Goal: Task Accomplishment & Management: Use online tool/utility

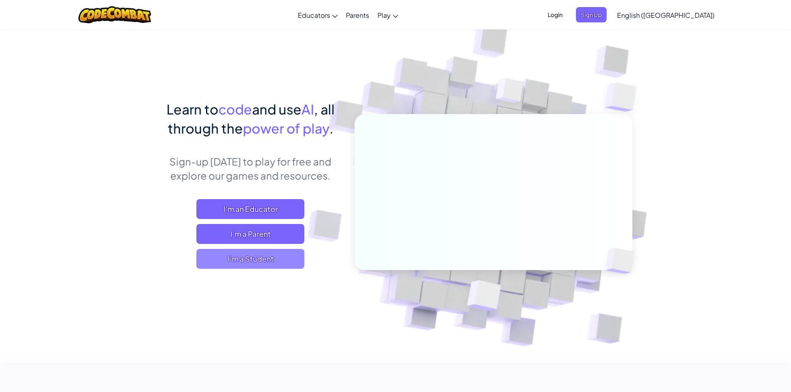
click at [242, 263] on span "I'm a Student" at bounding box center [250, 259] width 108 height 20
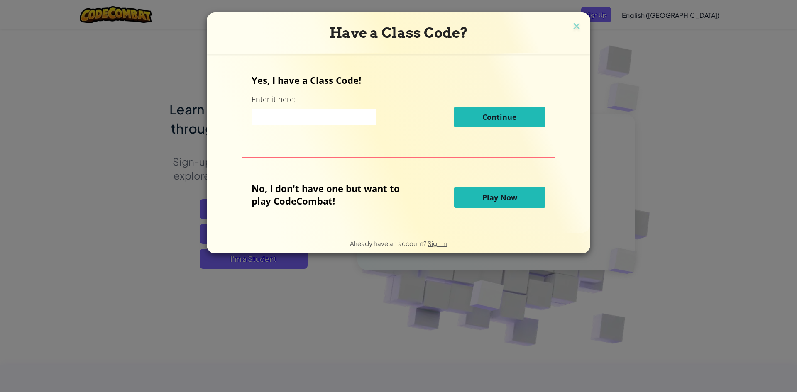
click at [498, 200] on span "Play Now" at bounding box center [499, 198] width 35 height 10
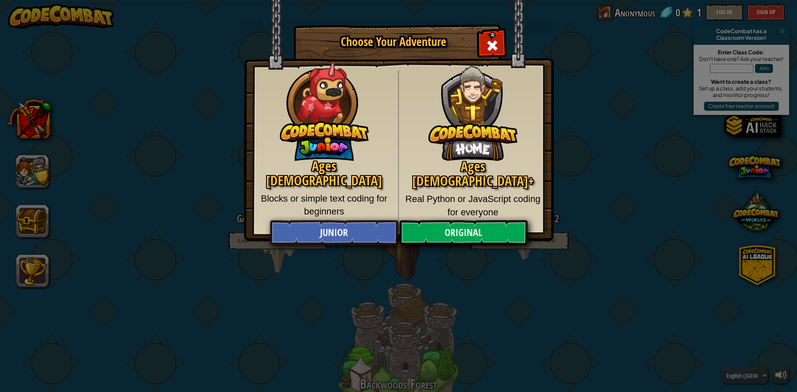
click at [506, 16] on img at bounding box center [399, 121] width 310 height 242
click at [499, 33] on div "Close modal" at bounding box center [492, 45] width 26 height 26
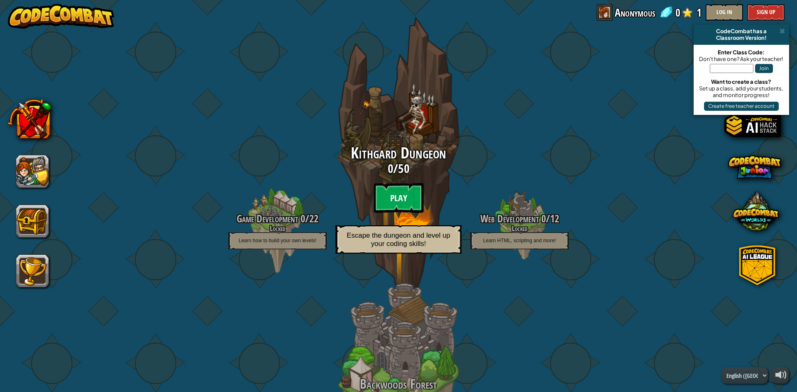
click at [405, 185] on btn "Play" at bounding box center [399, 198] width 50 height 30
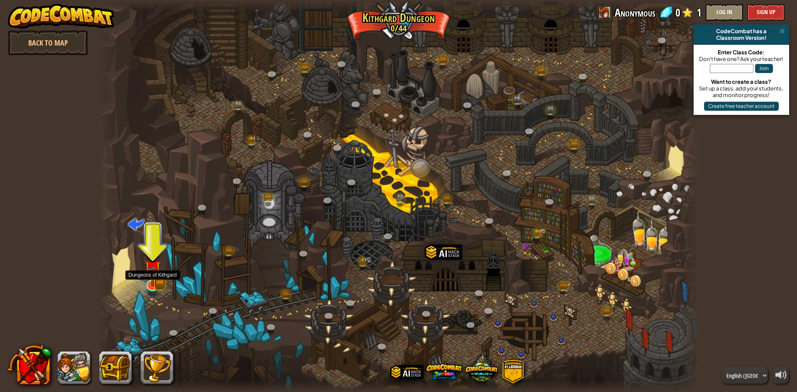
click at [153, 282] on img at bounding box center [152, 269] width 16 height 36
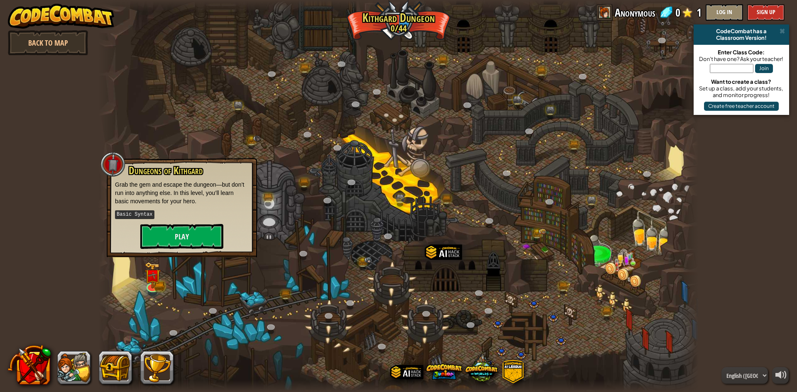
drag, startPoint x: 153, startPoint y: 282, endPoint x: 148, endPoint y: 263, distance: 19.3
click at [158, 305] on div "Twisted Canyon (Locked) Challenge: collect the most gold using all the programm…" at bounding box center [398, 196] width 600 height 392
click at [181, 236] on button "Play" at bounding box center [181, 236] width 83 height 25
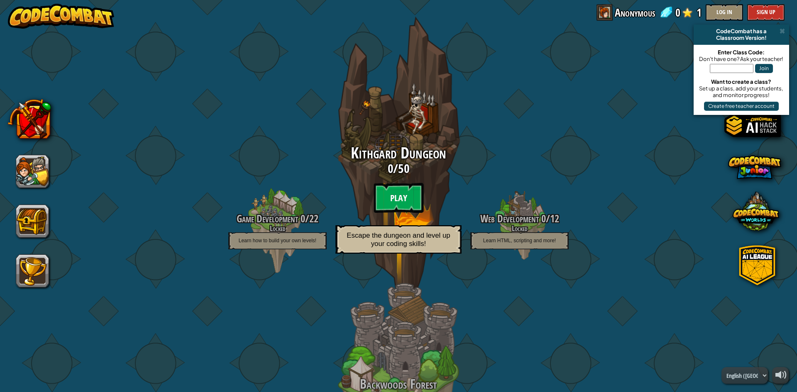
click at [399, 193] on btn "Play" at bounding box center [399, 198] width 50 height 30
click at [404, 200] on btn "Play" at bounding box center [399, 198] width 50 height 30
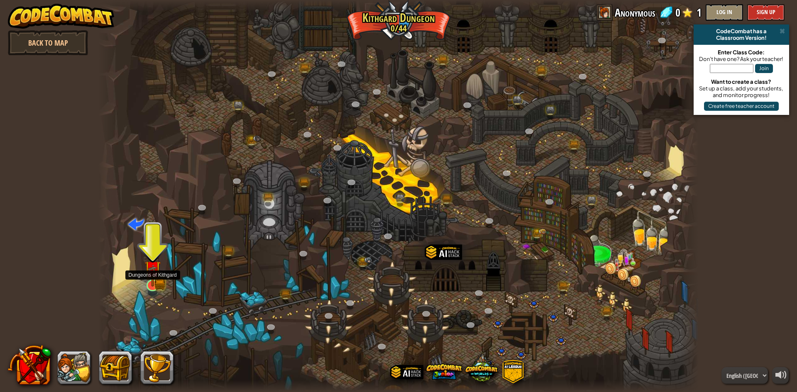
click at [149, 274] on img at bounding box center [153, 270] width 10 height 10
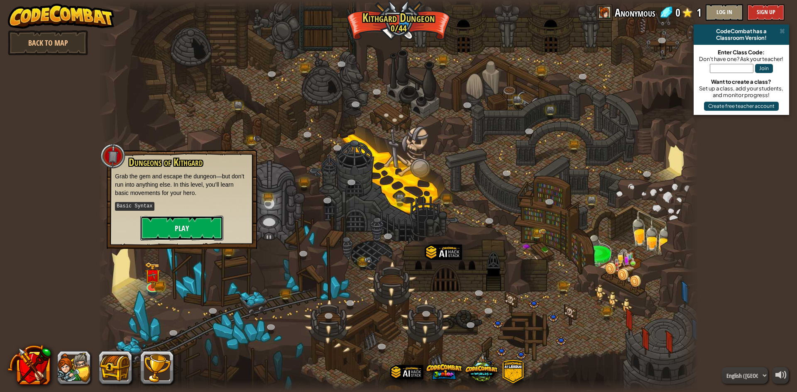
click at [157, 238] on button "Play" at bounding box center [181, 228] width 83 height 25
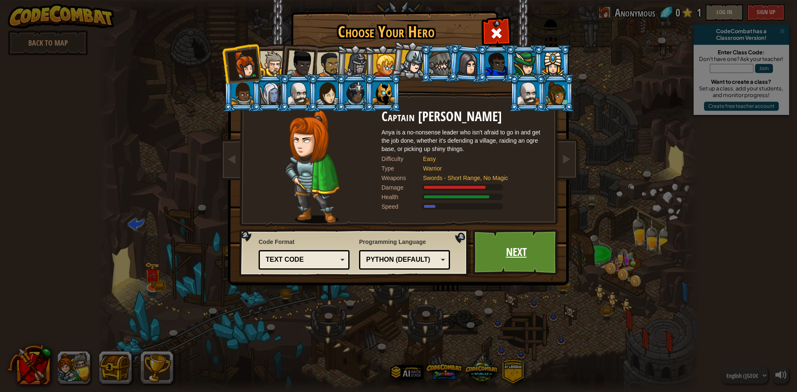
click at [501, 250] on link "Next" at bounding box center [516, 253] width 87 height 46
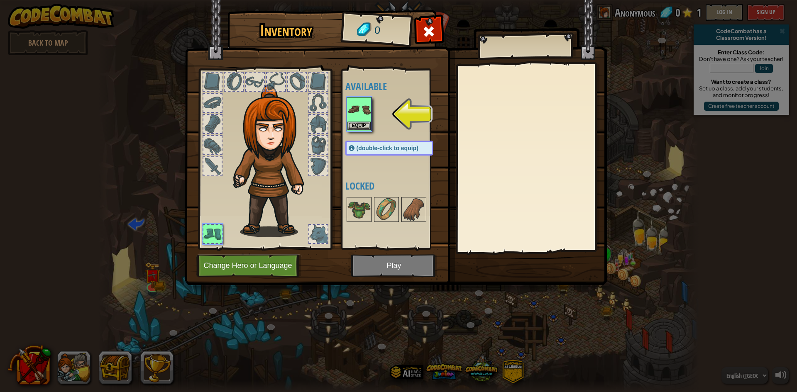
click at [413, 29] on img at bounding box center [396, 134] width 422 height 301
click at [428, 36] on span at bounding box center [428, 31] width 13 height 13
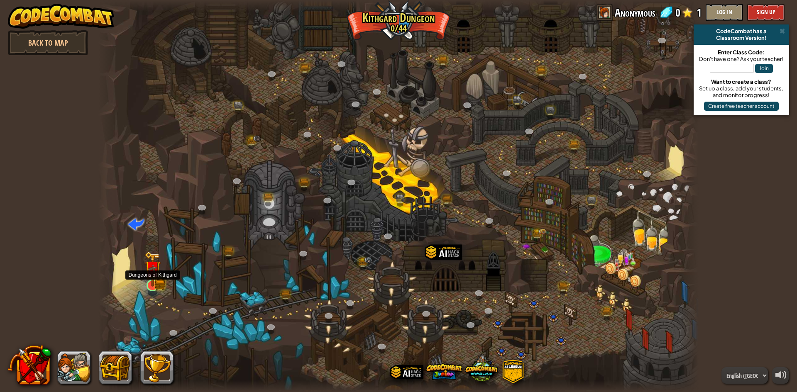
click at [156, 280] on div at bounding box center [153, 286] width 12 height 12
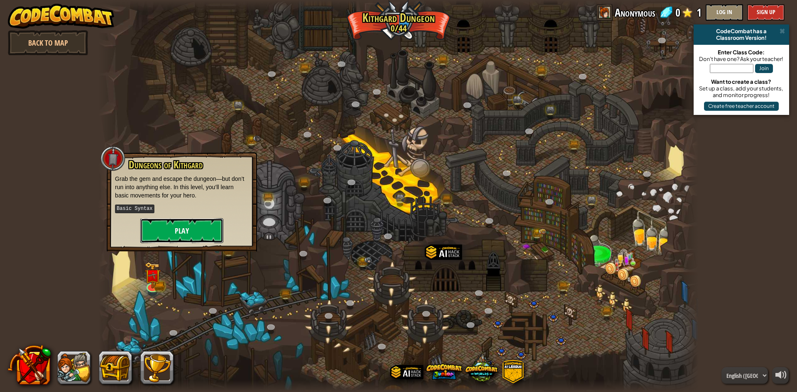
click at [173, 230] on button "Play" at bounding box center [181, 230] width 83 height 25
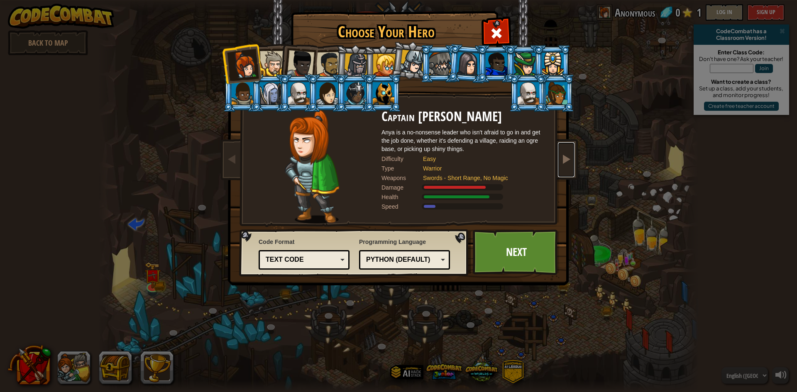
click at [570, 156] on span at bounding box center [566, 159] width 10 height 10
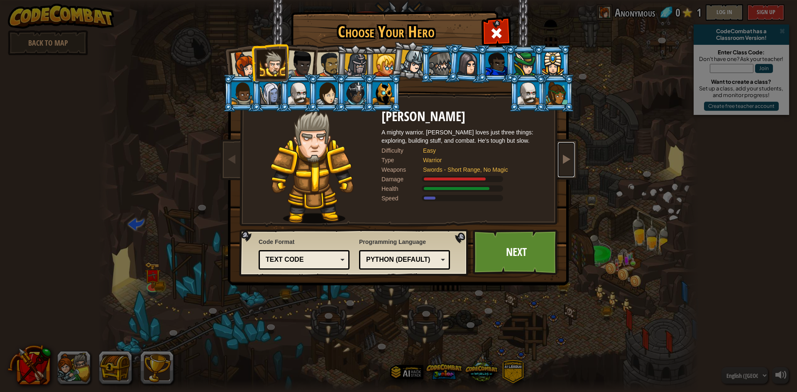
click at [570, 156] on span at bounding box center [566, 159] width 10 height 10
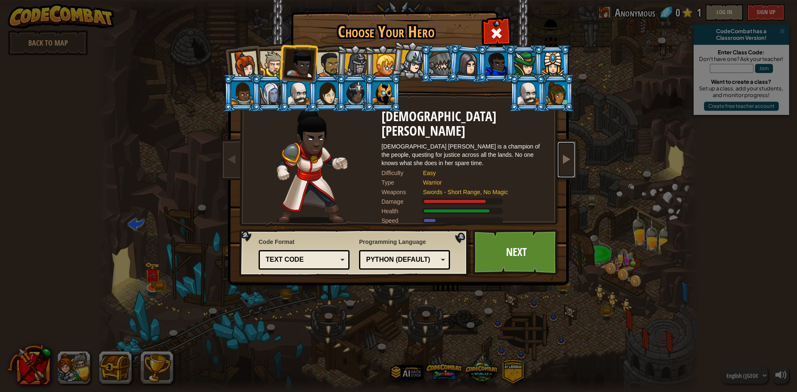
click at [570, 156] on span at bounding box center [566, 159] width 10 height 10
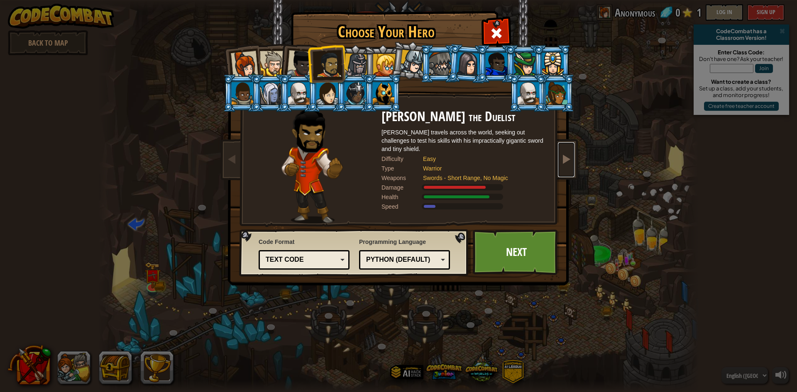
click at [570, 156] on span at bounding box center [566, 159] width 10 height 10
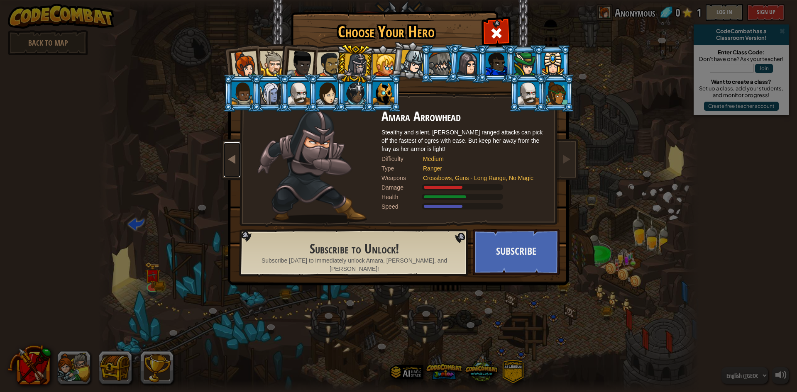
click at [227, 157] on span at bounding box center [232, 159] width 10 height 10
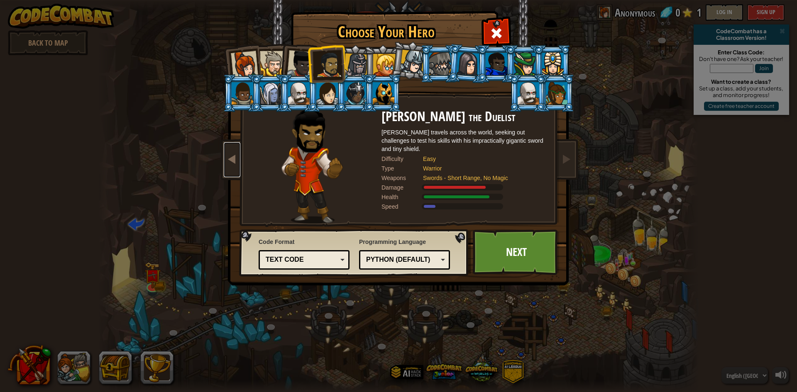
click at [227, 157] on span at bounding box center [232, 159] width 10 height 10
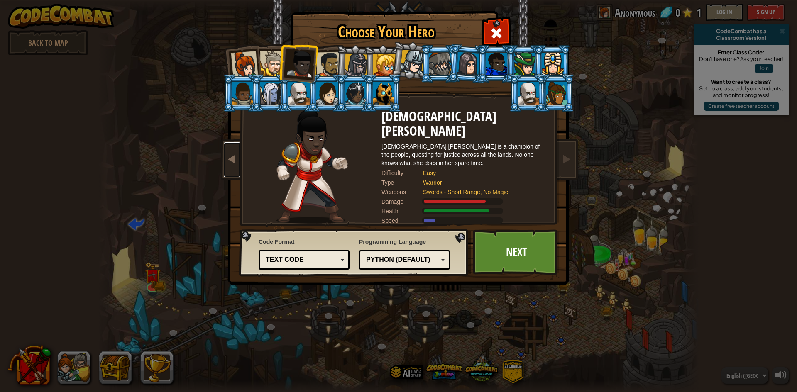
click at [227, 157] on span at bounding box center [232, 159] width 10 height 10
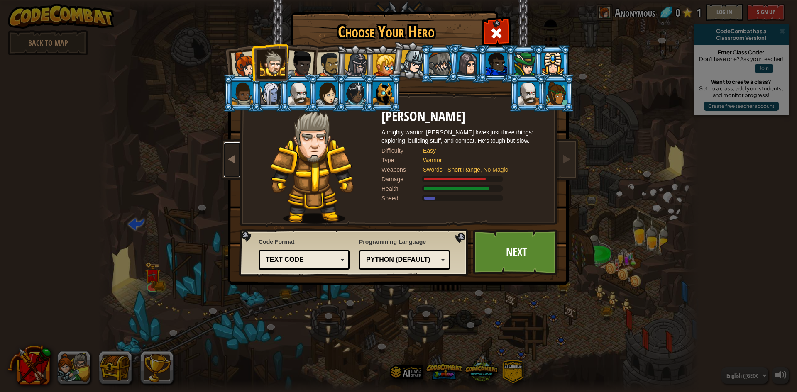
click at [227, 157] on span at bounding box center [232, 159] width 10 height 10
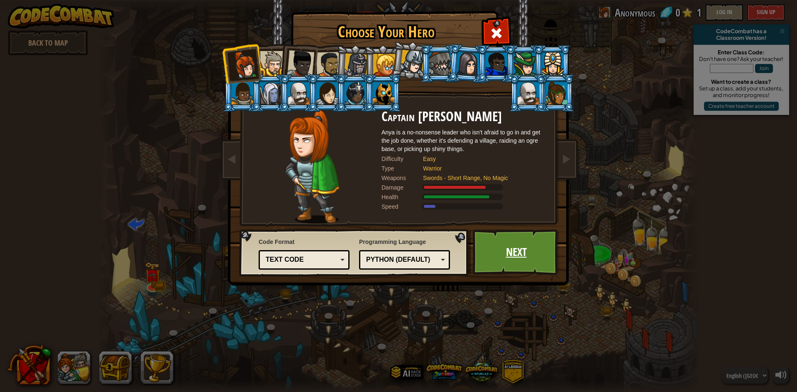
click at [489, 252] on link "Next" at bounding box center [516, 253] width 87 height 46
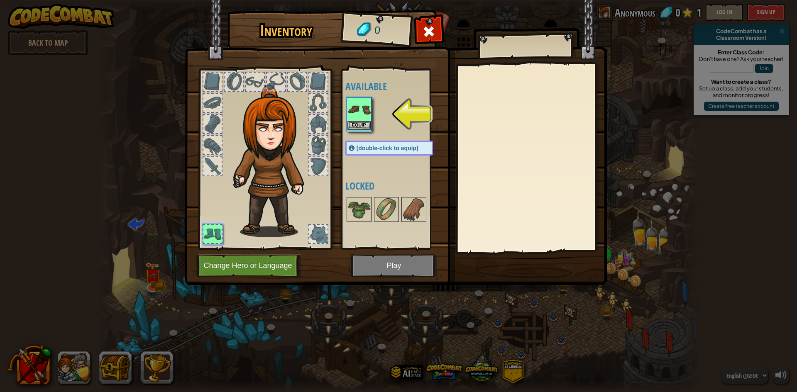
click at [357, 115] on img at bounding box center [358, 109] width 23 height 23
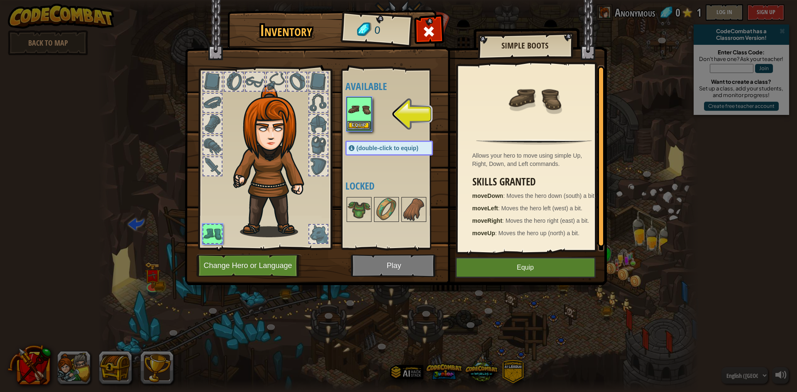
click at [357, 112] on img at bounding box center [358, 109] width 23 height 23
click at [359, 108] on img at bounding box center [358, 109] width 23 height 23
click at [366, 123] on button "Equip" at bounding box center [358, 125] width 23 height 9
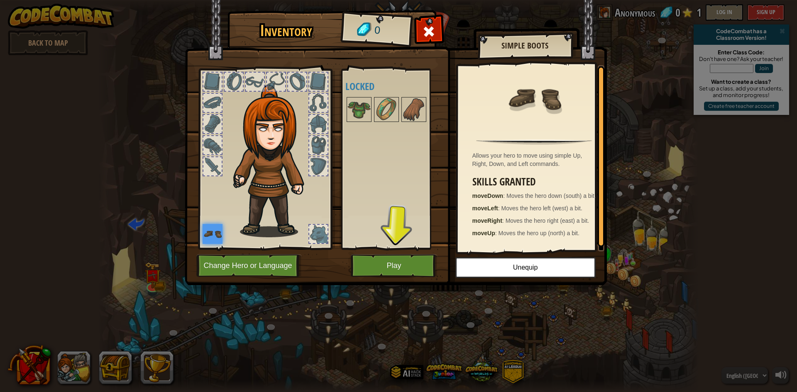
click at [320, 159] on div at bounding box center [318, 166] width 18 height 18
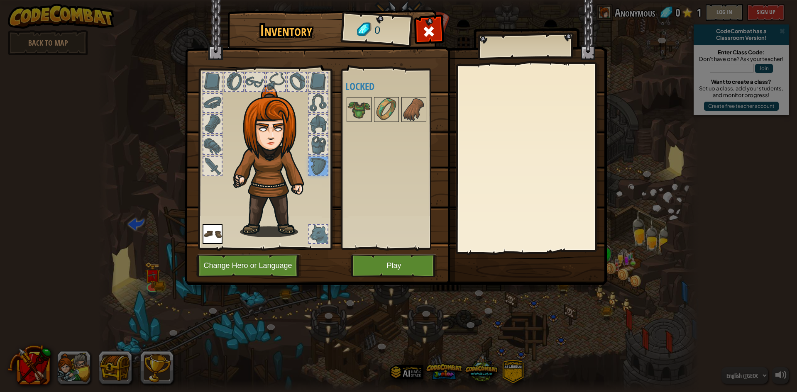
click at [311, 148] on div at bounding box center [318, 145] width 18 height 18
click at [315, 121] on div at bounding box center [318, 124] width 18 height 18
drag, startPoint x: 319, startPoint y: 142, endPoint x: 319, endPoint y: 154, distance: 12.0
click at [319, 143] on div at bounding box center [318, 145] width 18 height 18
click at [319, 155] on div at bounding box center [264, 157] width 137 height 187
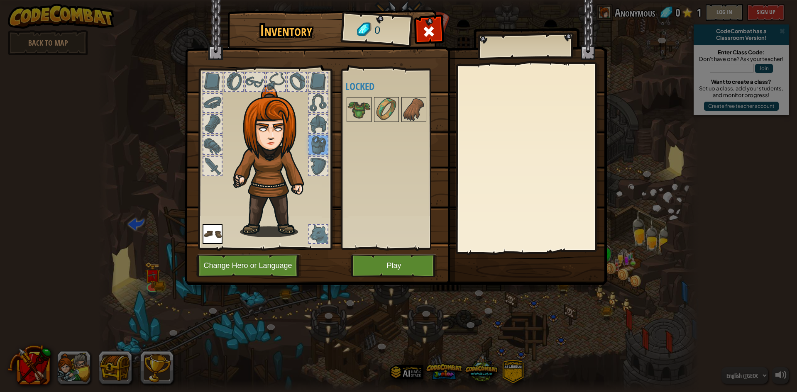
click at [319, 173] on div at bounding box center [318, 166] width 18 height 18
click at [391, 265] on button "Play" at bounding box center [394, 265] width 87 height 23
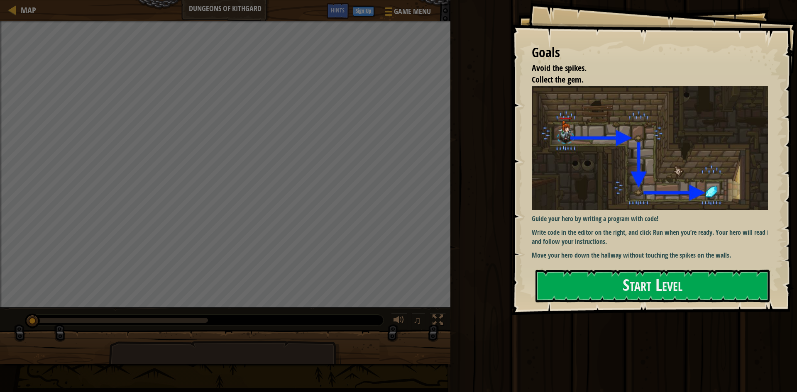
click at [487, 345] on div "Run Submit Done" at bounding box center [622, 194] width 349 height 388
click at [685, 282] on button "Start Level" at bounding box center [652, 286] width 234 height 33
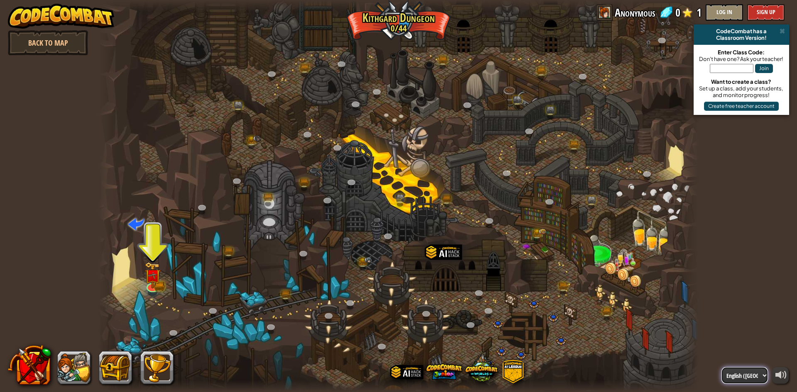
click at [749, 376] on select "English ([GEOGRAPHIC_DATA]) English ([GEOGRAPHIC_DATA]) 简体中文 繁體中文 русский españ…" at bounding box center [744, 375] width 46 height 17
select select "th"
click at [721, 367] on select "English ([GEOGRAPHIC_DATA]) English ([GEOGRAPHIC_DATA]) 简体中文 繁體中文 русский españ…" at bounding box center [744, 375] width 46 height 17
select select "th"
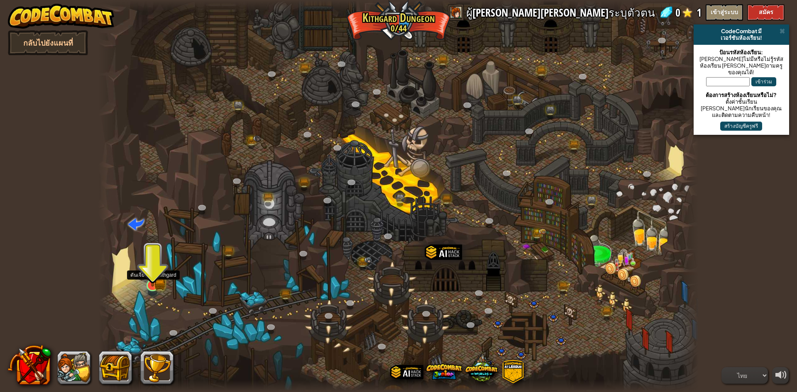
click at [147, 267] on img at bounding box center [152, 269] width 16 height 36
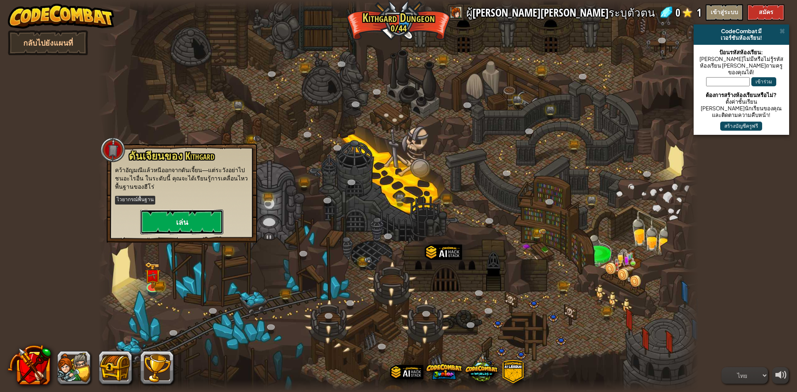
click at [159, 224] on button "เล่น" at bounding box center [181, 222] width 83 height 25
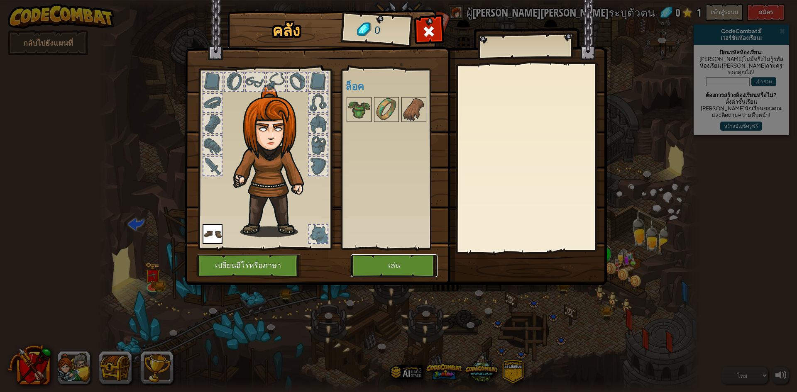
click at [372, 265] on button "เล่น" at bounding box center [394, 265] width 87 height 23
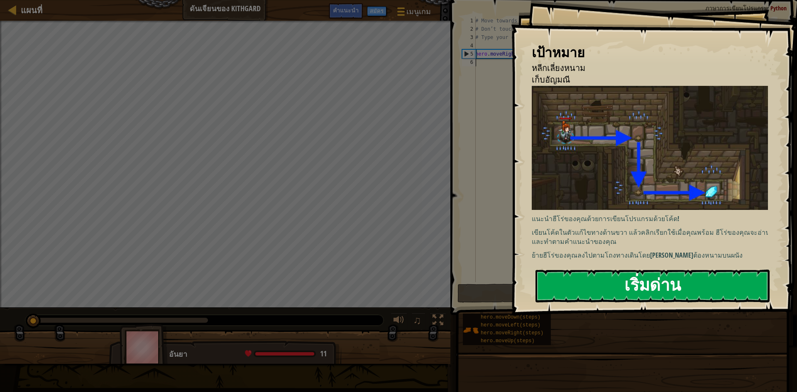
click at [671, 289] on button "เริ่มด่าน" at bounding box center [652, 286] width 234 height 33
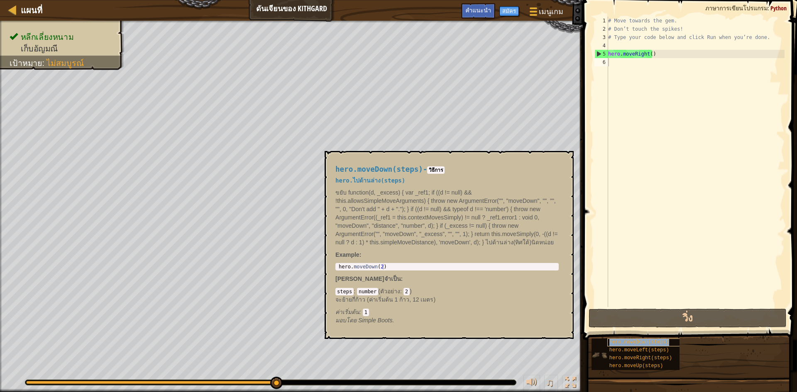
click at [652, 340] on span "hero.moveDown(steps)" at bounding box center [639, 343] width 60 height 6
click at [637, 342] on span "hero.moveDown(steps)" at bounding box center [639, 343] width 60 height 6
click at [636, 59] on div "# Move towards the gem. # Don’t touch the spikes! # Type your code below and cl…" at bounding box center [695, 170] width 178 height 307
click at [625, 131] on div "# Move towards the gem. # Don’t touch the spikes! # Type your code below and cl…" at bounding box center [695, 170] width 178 height 307
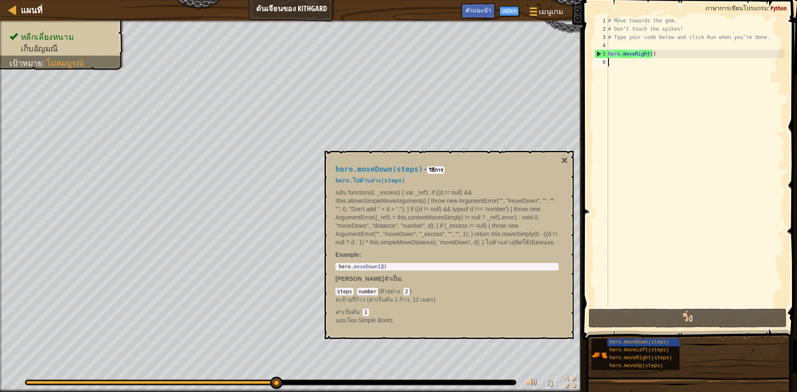
click at [621, 151] on div "# Move towards the gem. # Don’t touch the spikes! # Type your code below and cl…" at bounding box center [695, 170] width 178 height 307
click at [561, 156] on button "×" at bounding box center [564, 161] width 7 height 12
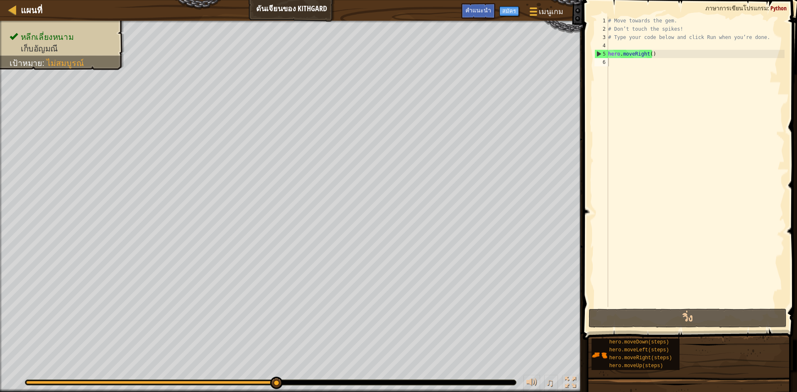
type textarea "# Move towards the gem."
click at [673, 17] on div "# Move towards the gem. # Don’t touch the spikes! # Type your code below and cl…" at bounding box center [695, 170] width 178 height 307
click at [662, 63] on div "# Move towards the gem. # Don’t touch the spikes! # Type your code below and cl…" at bounding box center [695, 170] width 178 height 307
click at [662, 62] on div "# Move towards the gem. # Don’t touch the spikes! # Type your code below and cl…" at bounding box center [695, 170] width 178 height 307
click at [651, 53] on div "# Move towards the gem. # Don’t touch the spikes! # Type your code below and cl…" at bounding box center [695, 170] width 178 height 307
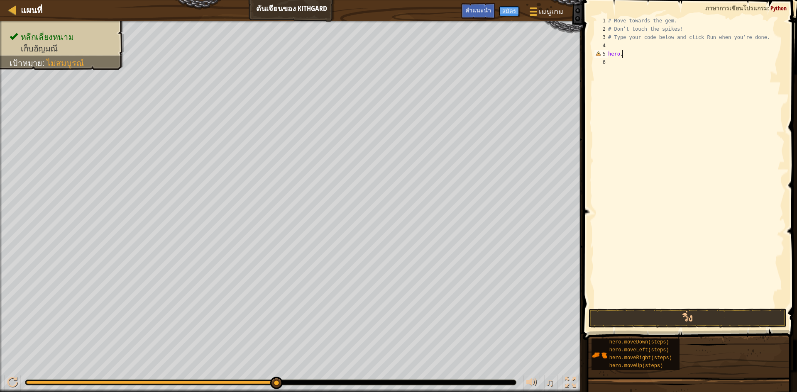
type textarea "h"
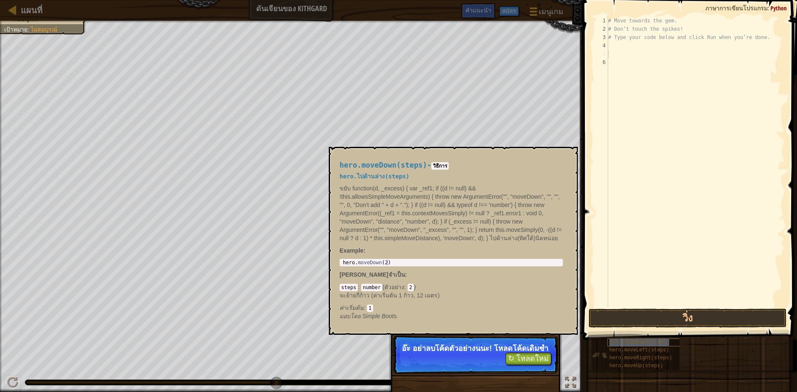
click at [640, 340] on span "hero.moveDown(steps)" at bounding box center [639, 343] width 60 height 6
click at [642, 323] on button "วิ่ง" at bounding box center [688, 318] width 198 height 19
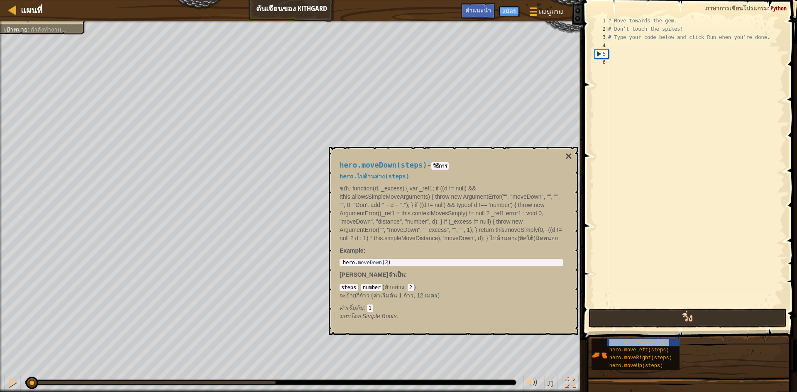
scroll to position [4, 0]
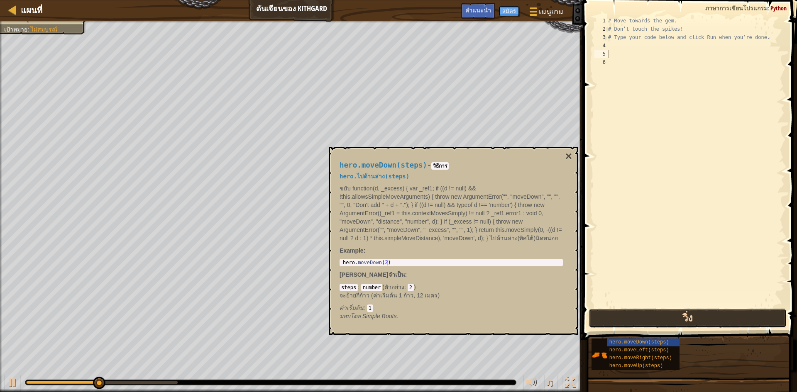
click at [641, 320] on button "วิ่ง" at bounding box center [688, 318] width 198 height 19
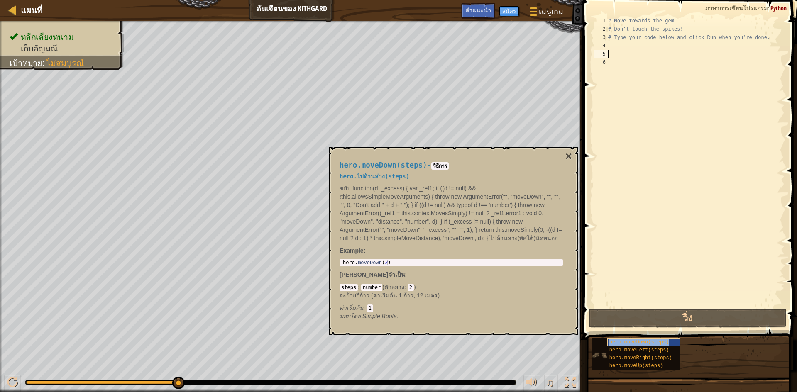
click at [618, 344] on span "hero.moveDown(steps)" at bounding box center [639, 343] width 60 height 6
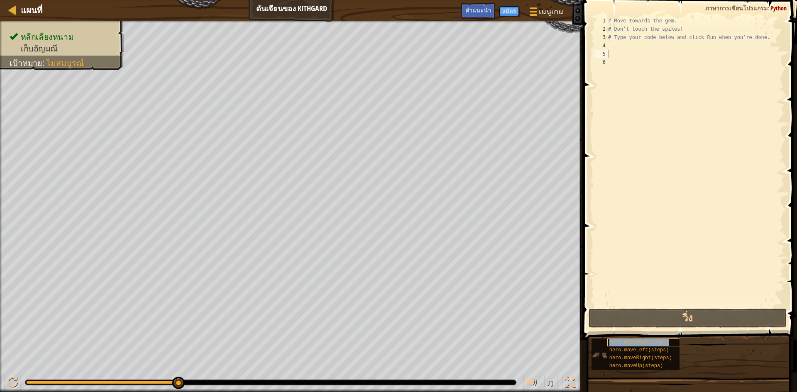
click at [618, 344] on span "hero.moveDown(steps)" at bounding box center [639, 343] width 60 height 6
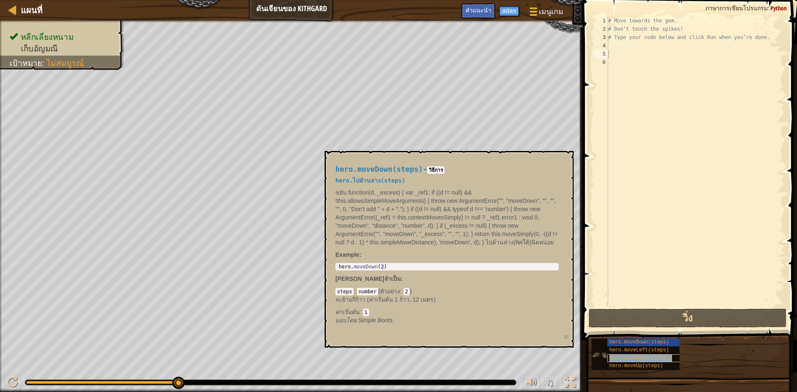
click at [626, 357] on span "hero.moveRight(steps)" at bounding box center [640, 358] width 63 height 6
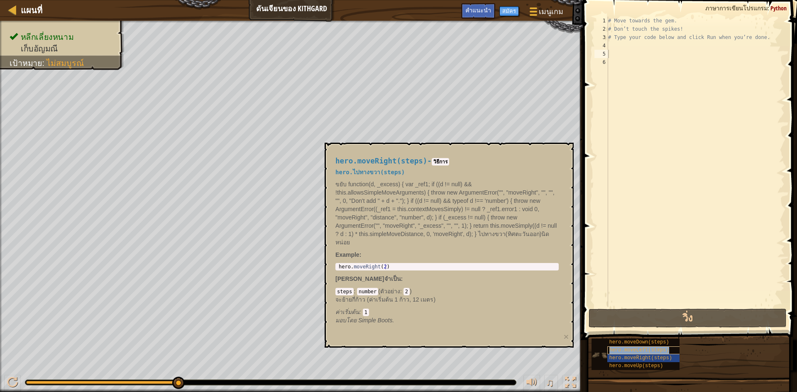
click at [630, 352] on span "hero.moveLeft(steps)" at bounding box center [639, 350] width 60 height 6
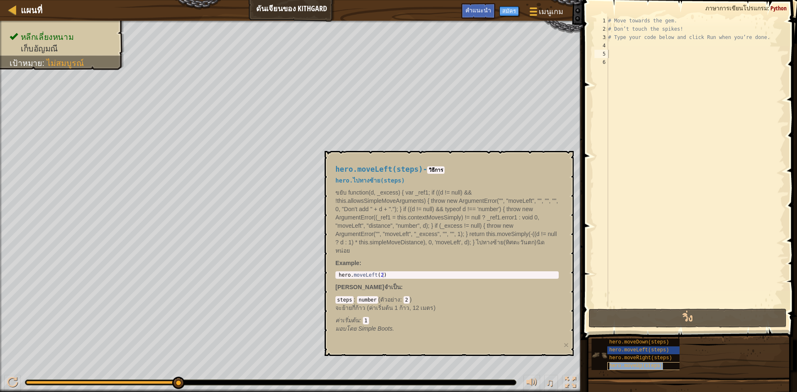
click at [631, 363] on span "hero.moveUp(steps)" at bounding box center [636, 366] width 54 height 6
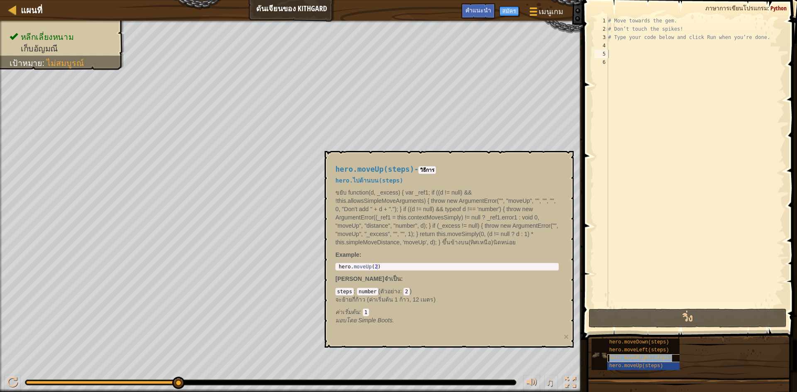
click at [630, 355] on div "hero.moveRight(steps)" at bounding box center [647, 358] width 80 height 8
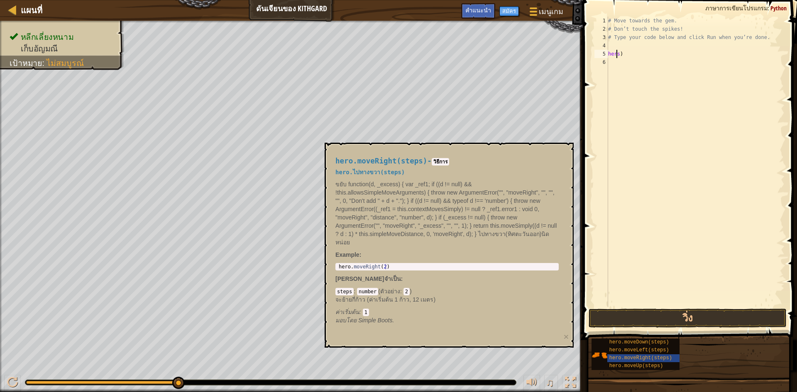
type textarea "s)"
click at [628, 59] on div "# Move towards the gem. # Don’t touch the spikes! # Type your code below and cl…" at bounding box center [695, 170] width 178 height 307
click at [628, 49] on div "# Move towards the gem. # Don’t touch the spikes! # Type your code below and cl…" at bounding box center [695, 170] width 178 height 307
click at [629, 57] on div "# Move towards the gem. # Don’t touch the spikes! # Type your code below and cl…" at bounding box center [695, 170] width 178 height 307
type textarea "s"
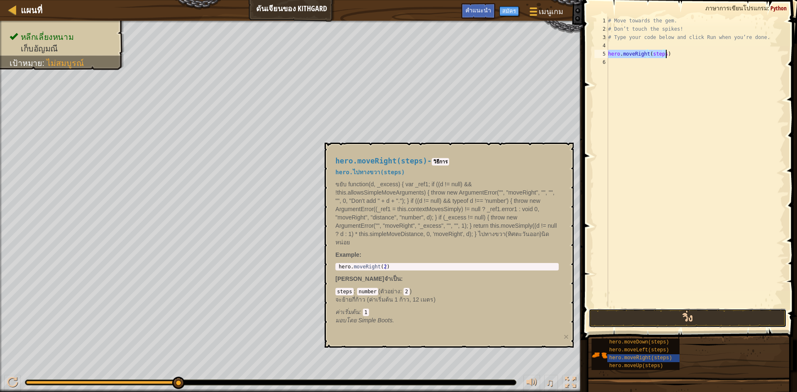
click at [621, 321] on button "วิ่ง" at bounding box center [688, 318] width 198 height 19
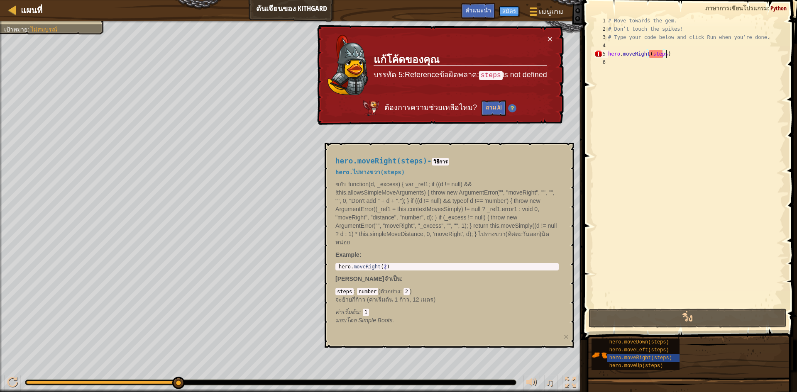
click at [657, 54] on div "# Move towards the gem. # Don’t touch the spikes! # Type your code below and cl…" at bounding box center [695, 170] width 178 height 307
type textarea "hero.moveRight()"
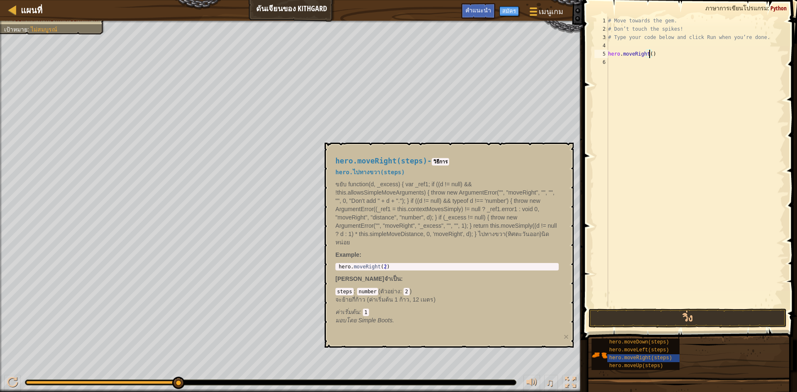
click at [678, 169] on div "# Move towards the gem. # Don’t touch the spikes! # Type your code below and cl…" at bounding box center [695, 170] width 178 height 307
click at [654, 66] on div "# Move towards the gem. # Don’t touch the spikes! # Type your code below and cl…" at bounding box center [695, 170] width 178 height 307
type textarea "hero.moveLeft()"
click at [655, 106] on div "# Move towards the gem. # Don’t touch the spikes! # Type your code below and cl…" at bounding box center [695, 170] width 178 height 307
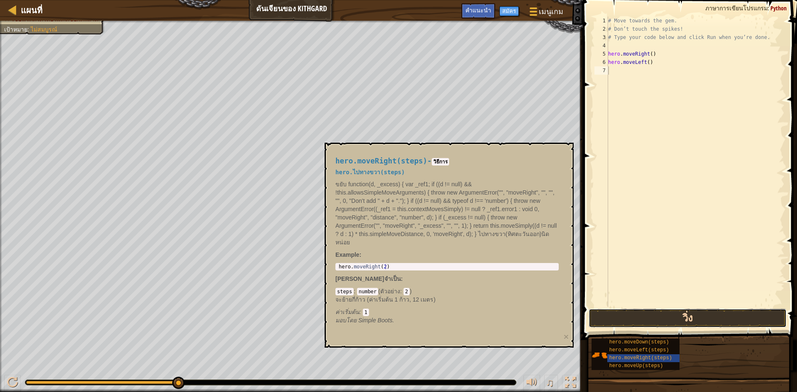
click at [692, 319] on button "วิ่ง" at bounding box center [688, 318] width 198 height 19
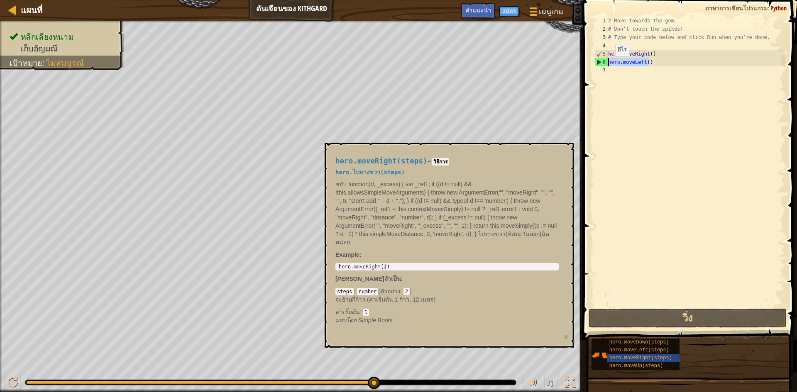
drag, startPoint x: 651, startPoint y: 65, endPoint x: 608, endPoint y: 65, distance: 43.2
click at [608, 65] on div "1 2 3 4 5 6 7 # Move towards the gem. # Don’t touch the spikes! # Type your cod…" at bounding box center [689, 162] width 192 height 291
type textarea "hero.moveLeft()"
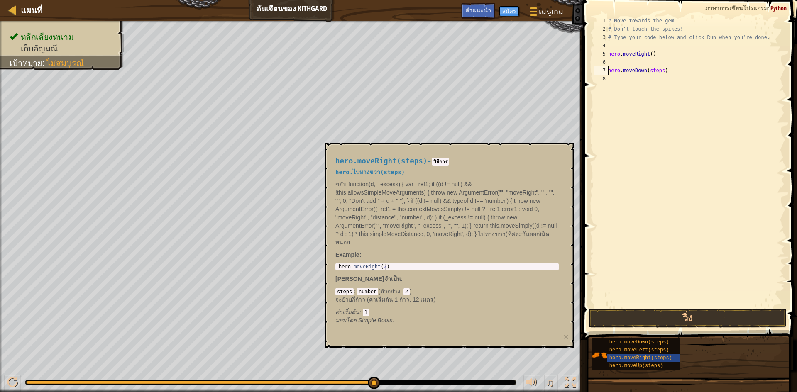
click at [653, 70] on div "# Move towards the gem. # Don’t touch the spikes! # Type your code below and cl…" at bounding box center [695, 170] width 178 height 307
type textarea "hero.moveDown()"
click at [689, 282] on div "# Move towards the gem. # Don’t touch the spikes! # Type your code below and cl…" at bounding box center [695, 170] width 178 height 307
click at [709, 311] on button "วิ่ง" at bounding box center [688, 318] width 198 height 19
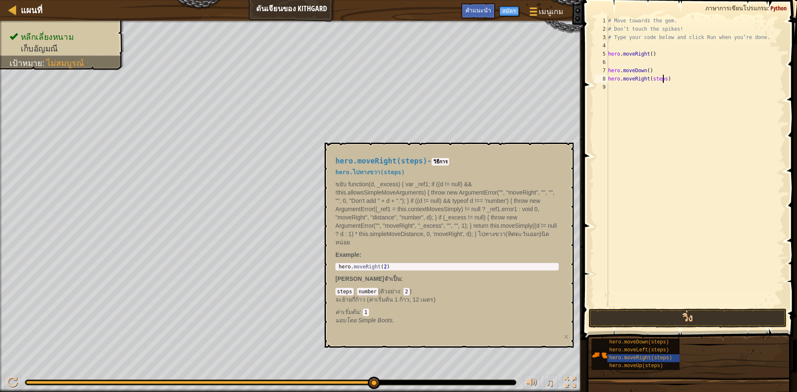
click at [662, 82] on div "# Move towards the gem. # Don’t touch the spikes! # Type your code below and cl…" at bounding box center [695, 170] width 178 height 307
type textarea "hero.moveRight()"
click at [668, 320] on button "วิ่ง" at bounding box center [688, 318] width 198 height 19
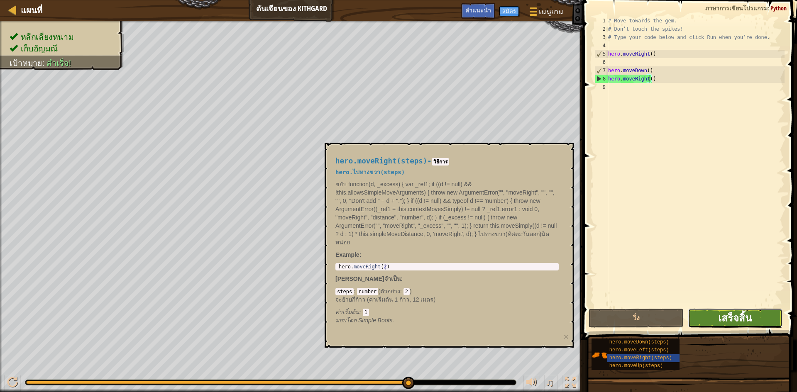
click at [723, 320] on span "เสร็จสิ้น" at bounding box center [735, 317] width 34 height 13
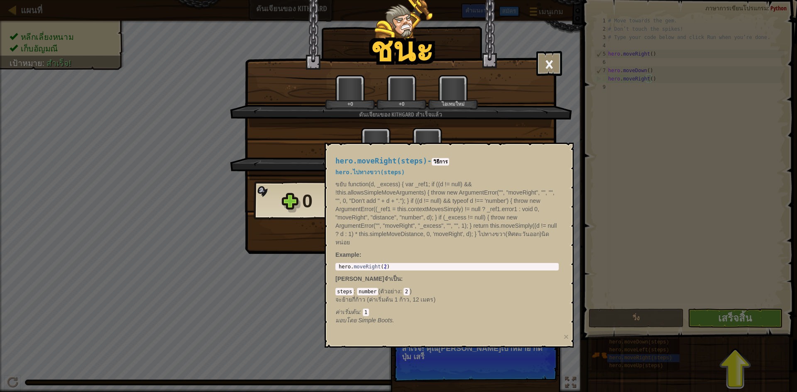
drag, startPoint x: 550, startPoint y: 129, endPoint x: 449, endPoint y: 164, distance: 106.4
click at [545, 130] on div "+0 +0" at bounding box center [401, 144] width 322 height 35
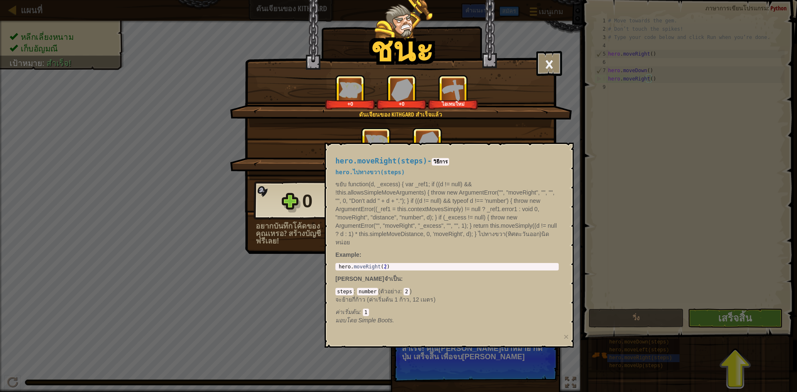
click at [351, 258] on span "Example" at bounding box center [347, 255] width 24 height 7
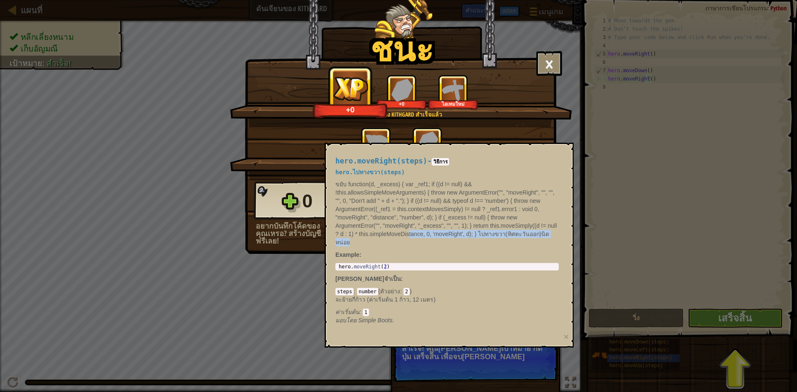
drag, startPoint x: 419, startPoint y: 248, endPoint x: 468, endPoint y: 248, distance: 49.4
click at [431, 248] on div "hero.moveRight(steps) - วิธีการ hero.ไปทางขวา(steps) ขยับ function(d, _excess) …" at bounding box center [447, 240] width 235 height 183
click at [480, 251] on p "Example :" at bounding box center [446, 255] width 223 height 8
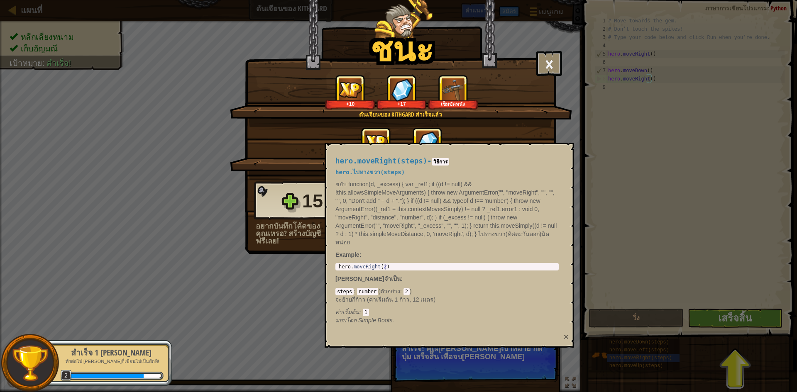
drag, startPoint x: 567, startPoint y: 335, endPoint x: 550, endPoint y: 283, distance: 55.3
click at [566, 335] on button "×" at bounding box center [566, 336] width 5 height 9
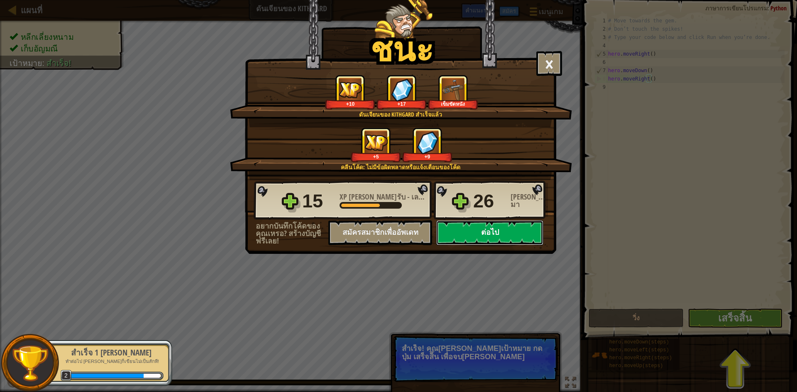
click at [490, 237] on button "ต่อไป" at bounding box center [489, 232] width 107 height 25
select select "th"
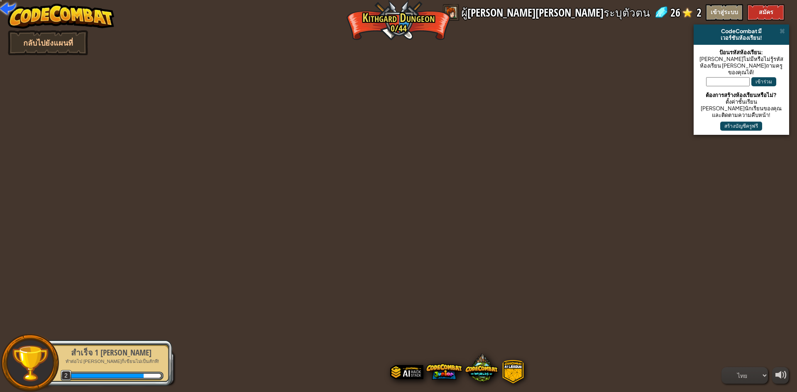
select select "th"
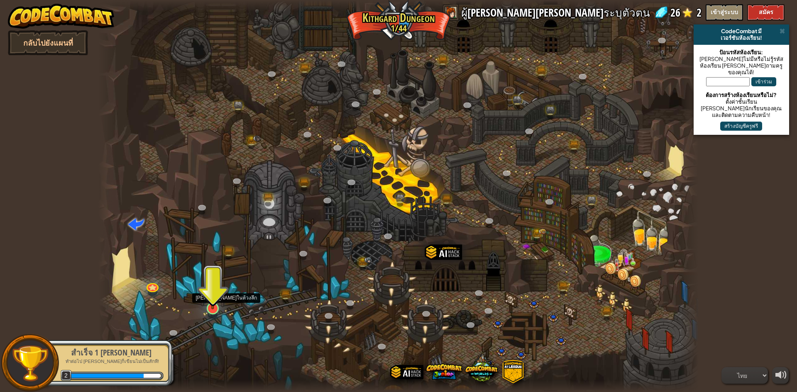
click at [209, 305] on img at bounding box center [213, 291] width 16 height 37
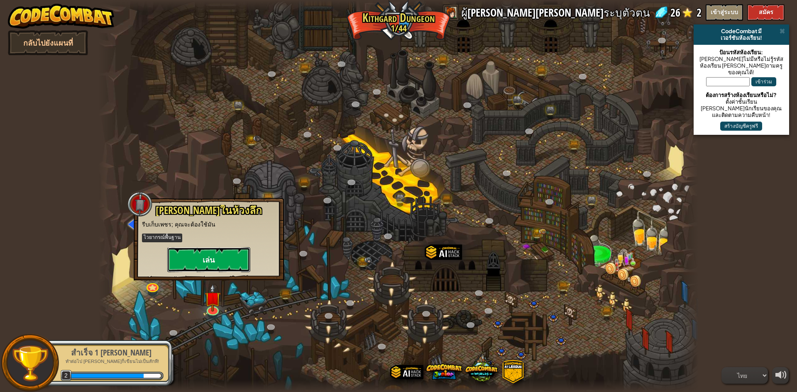
click at [211, 269] on button "เล่น" at bounding box center [208, 259] width 83 height 25
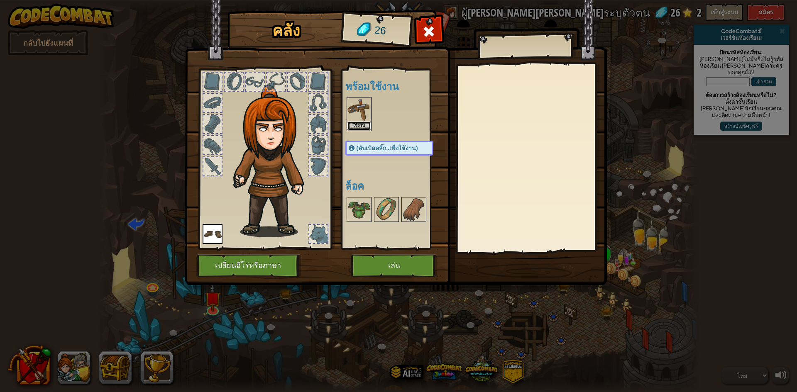
drag, startPoint x: 364, startPoint y: 122, endPoint x: 360, endPoint y: 129, distance: 7.6
click at [363, 122] on button "ใช้งาน" at bounding box center [358, 126] width 23 height 9
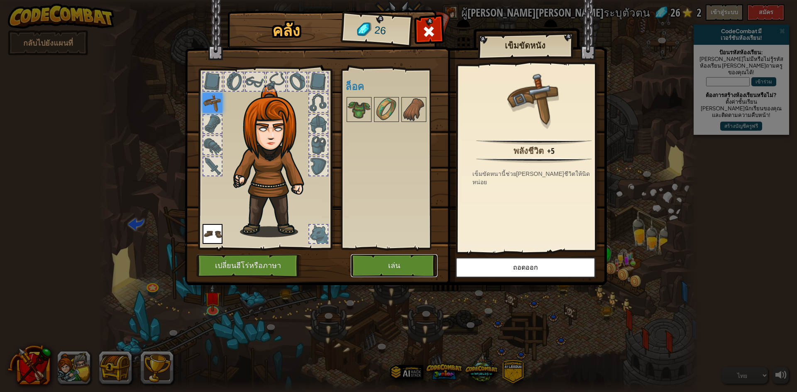
click at [361, 266] on button "เล่น" at bounding box center [394, 265] width 87 height 23
click at [371, 266] on button "เล่น" at bounding box center [394, 265] width 87 height 23
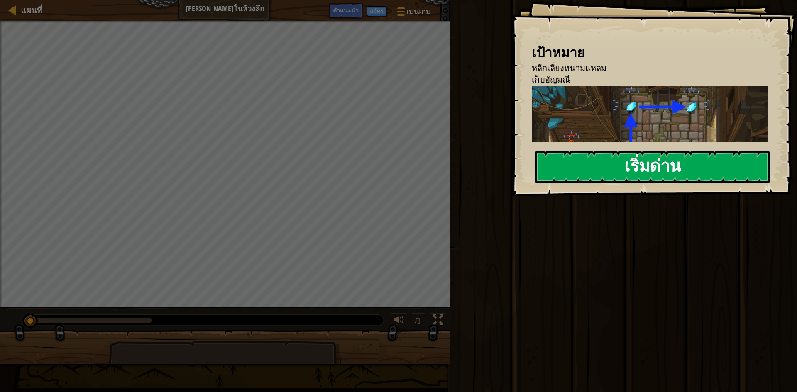
click at [599, 163] on button "เริ่มด่าน" at bounding box center [652, 167] width 234 height 33
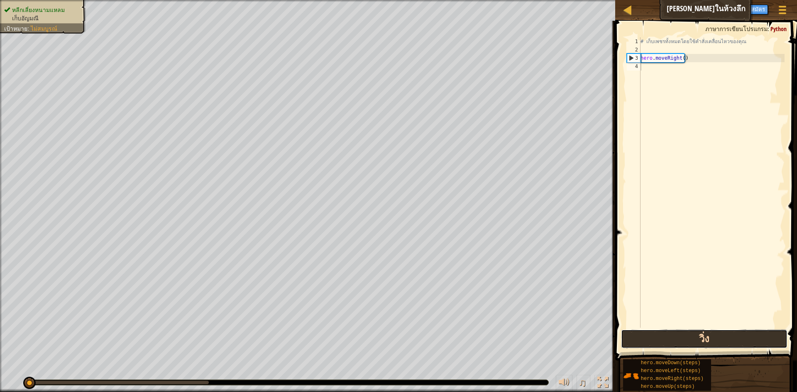
click at [730, 338] on button "วิ่ง" at bounding box center [704, 339] width 166 height 19
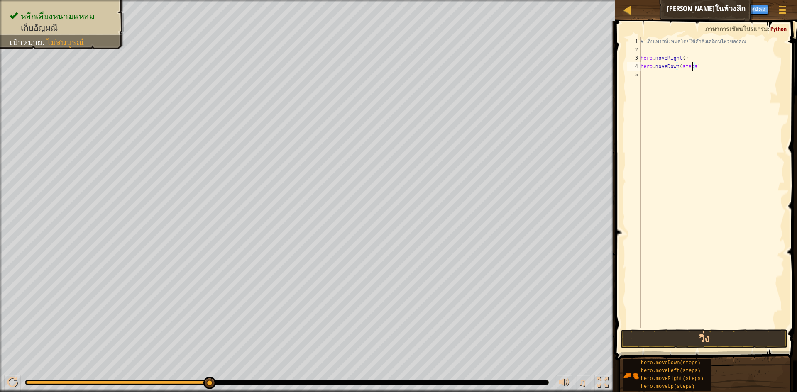
click at [692, 66] on div "# เก็บเพชรทั้งหมดโดยใช้คำสั่งเคลื่อนไหวของคุณ hero . moveRight ( ) hero . moveD…" at bounding box center [712, 190] width 146 height 307
drag, startPoint x: 737, startPoint y: 333, endPoint x: 733, endPoint y: 340, distance: 7.7
click at [737, 333] on button "วิ่ง" at bounding box center [704, 339] width 166 height 19
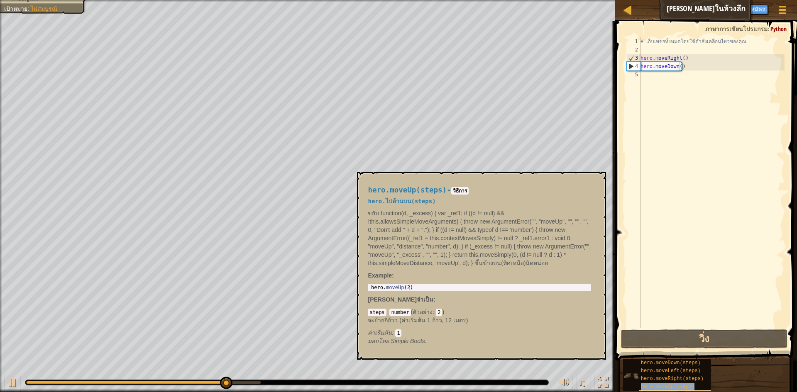
click at [690, 385] on div "hero.moveUp(steps)" at bounding box center [679, 387] width 80 height 8
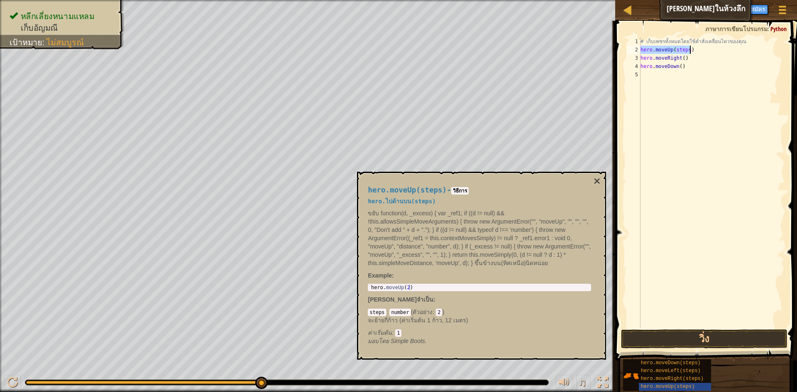
click at [686, 48] on div "# เก็บเพชรทั้งหมดโดยใช้คำสั่งเคลื่อนไหวของคุณ hero . moveUp ( steps ) hero . mo…" at bounding box center [712, 182] width 146 height 291
type textarea "hero.moveUp()"
click at [598, 176] on button "×" at bounding box center [597, 182] width 7 height 12
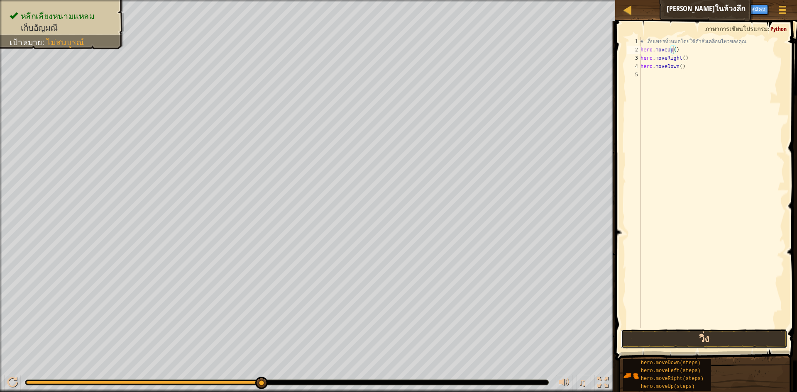
click at [703, 335] on button "วิ่ง" at bounding box center [704, 339] width 166 height 19
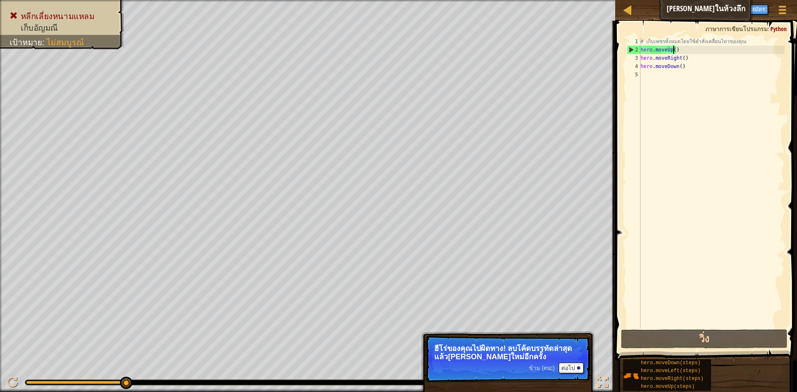
click at [708, 72] on div "# เก็บเพชรทั้งหมดโดยใช้คำสั่งเคลื่อนไหวของคุณ hero . moveUp ( ) hero . moveRigh…" at bounding box center [712, 190] width 146 height 307
click at [686, 66] on div "# เก็บเพชรทั้งหมดโดยใช้คำสั่งเคลื่อนไหวของคุณ hero . moveUp ( ) hero . moveRigh…" at bounding box center [712, 190] width 146 height 307
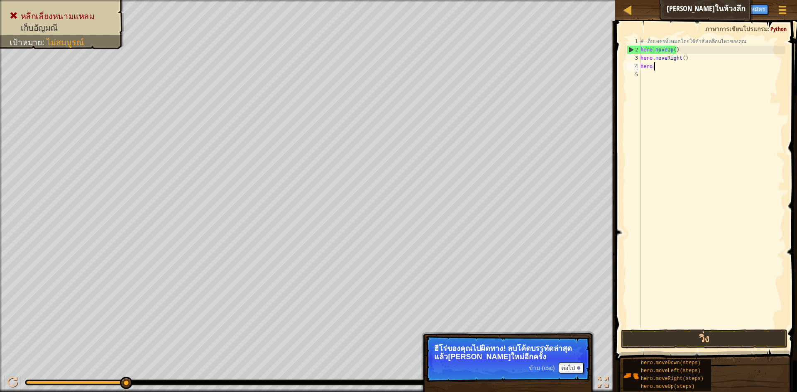
type textarea "h"
click at [15, 383] on div at bounding box center [12, 382] width 11 height 11
type textarea "# เก็บเพชรทั้งหมดโดยใชคำสั่งเคลื่อนไหวของคุณ"
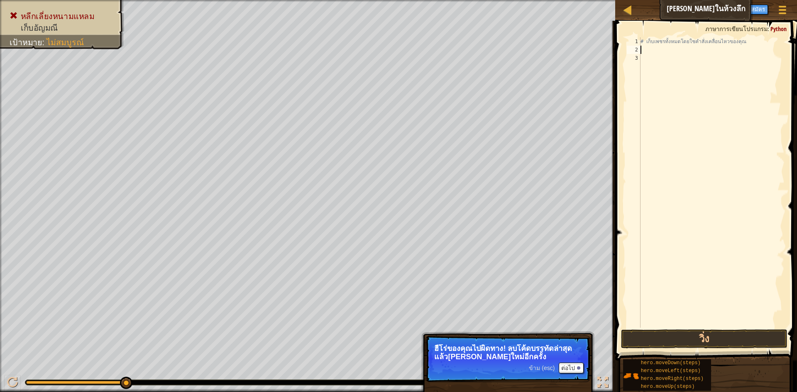
click at [671, 52] on div "# เก็บเพชรทั้งหมดโดยใชคำสั่งเคลื่อนไหวของคุณ" at bounding box center [712, 190] width 146 height 307
click at [694, 46] on div "# เก็บเพชรทั้งหมดโดยใชคำสั่งเคลื่อนไหวของคุณ hero . moveRight ( steps )" at bounding box center [712, 182] width 146 height 291
click at [696, 49] on div "# เก็บเพชรทั้งหมดโดยใชคำสั่งเคลื่อนไหวของคุณ hero . moveRight ( steps )" at bounding box center [712, 190] width 146 height 307
click at [702, 333] on button "วิ่ง" at bounding box center [704, 339] width 166 height 19
click at [689, 59] on div "# เก็บเพชรทั้งหมดโดยใชคำสั่งเคลื่อนไหวของคุณ hero . moveRight ( ) hero . moveDo…" at bounding box center [712, 190] width 146 height 307
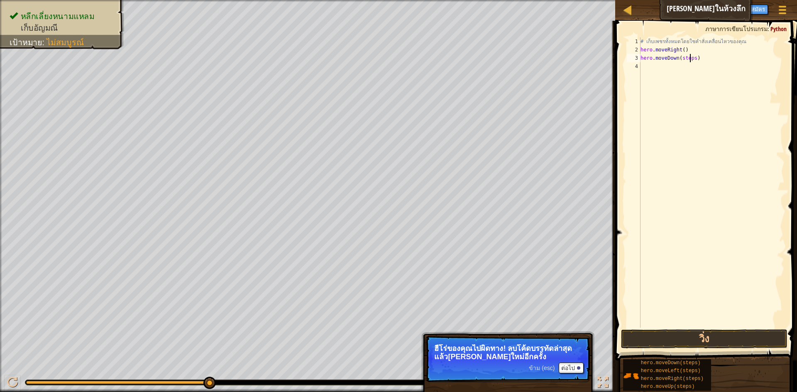
click at [692, 59] on div "# เก็บเพชรทั้งหมดโดยใชคำสั่งเคลื่อนไหวของคุณ hero . moveRight ( ) hero . moveDo…" at bounding box center [712, 190] width 146 height 307
type textarea "hero.moveDown()"
click at [693, 88] on div "# เก็บเพชรทั้งหมดโดยใชคำสั่งเคลื่อนไหวของคุณ hero . moveRight ( ) hero . moveDo…" at bounding box center [712, 190] width 146 height 307
click at [733, 334] on button "วิ่ง" at bounding box center [704, 339] width 166 height 19
click at [684, 64] on div "# เก็บเพชรทั้งหมดโดยใชคำสั่งเคลื่อนไหวของคุณ hero . moveRight ( ) hero . moveDo…" at bounding box center [712, 190] width 146 height 307
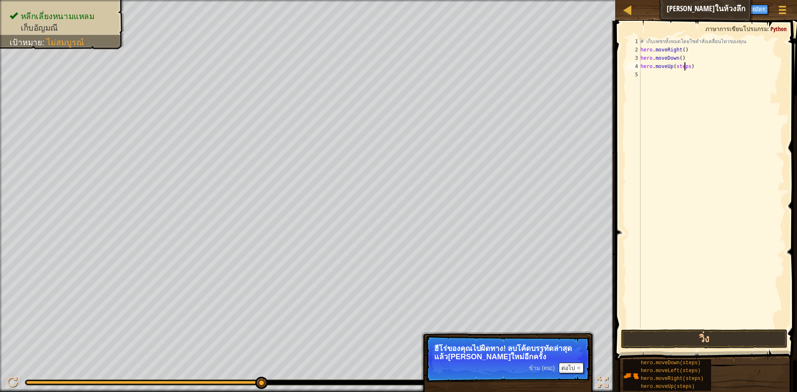
click at [687, 64] on div "# เก็บเพชรทั้งหมดโดยใชคำสั่งเคลื่อนไหวของคุณ hero . moveRight ( ) hero . moveDo…" at bounding box center [712, 190] width 146 height 307
click at [639, 338] on button "วิ่ง" at bounding box center [704, 339] width 166 height 19
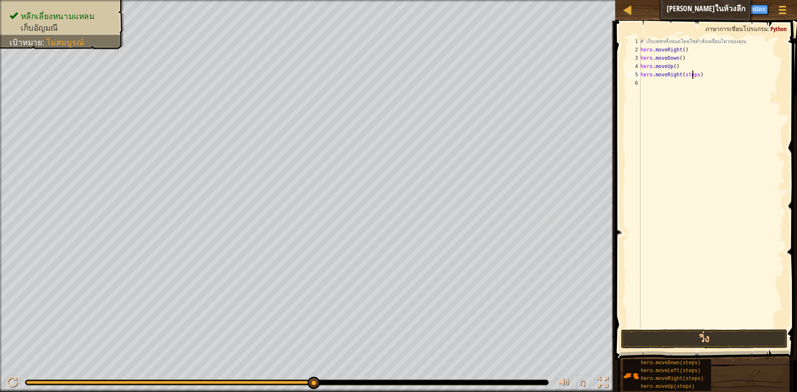
click at [694, 75] on div "# เก็บเพชรทั้งหมดโดยใชคำสั่งเคลื่อนไหวของคุณ hero . moveRight ( ) hero . moveDo…" at bounding box center [712, 190] width 146 height 307
click at [696, 75] on div "# เก็บเพชรทั้งหมดโดยใชคำสั่งเคลื่อนไหวของคุณ hero . moveRight ( ) hero . moveDo…" at bounding box center [712, 190] width 146 height 307
click at [713, 337] on button "วิ่ง" at bounding box center [704, 339] width 166 height 19
click at [688, 84] on div "# เก็บเพชรทั้งหมดโดยใชคำสั่งเคลื่อนไหวของคุณ hero . moveRight ( ) hero . moveDo…" at bounding box center [712, 190] width 146 height 307
click at [699, 340] on button "วิ่ง" at bounding box center [704, 339] width 166 height 19
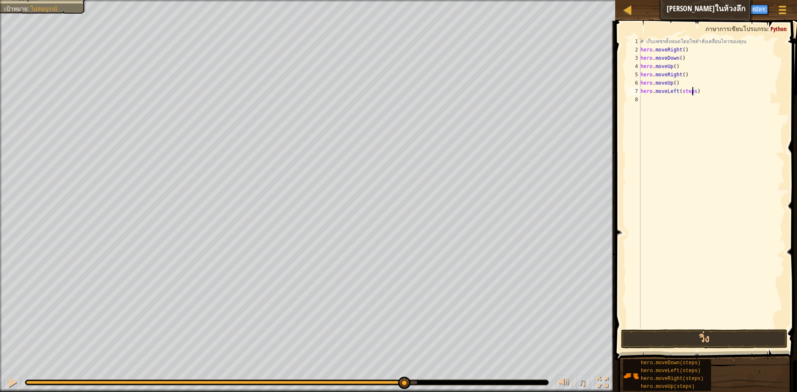
click at [692, 91] on div "# เก็บเพชรทั้งหมดโดยใชคำสั่งเคลื่อนไหวของคุณ hero . moveRight ( ) hero . moveDo…" at bounding box center [712, 190] width 146 height 307
type textarea "hero.moveLeft()"
drag, startPoint x: 720, startPoint y: 344, endPoint x: 715, endPoint y: 328, distance: 16.5
click at [717, 337] on button "วิ่ง" at bounding box center [704, 339] width 166 height 19
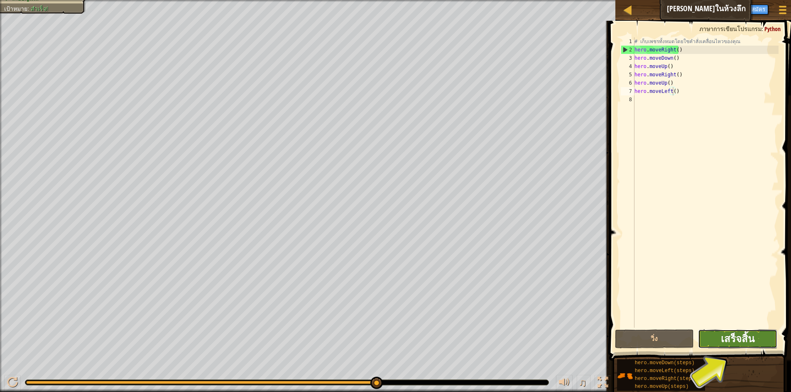
click at [739, 340] on span "เสร็จสิ้น" at bounding box center [738, 338] width 34 height 13
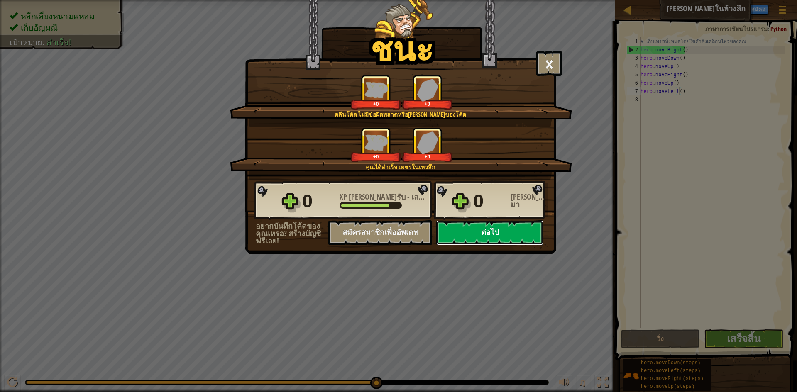
click at [483, 228] on button "ต่อไป" at bounding box center [489, 232] width 107 height 25
select select "th"
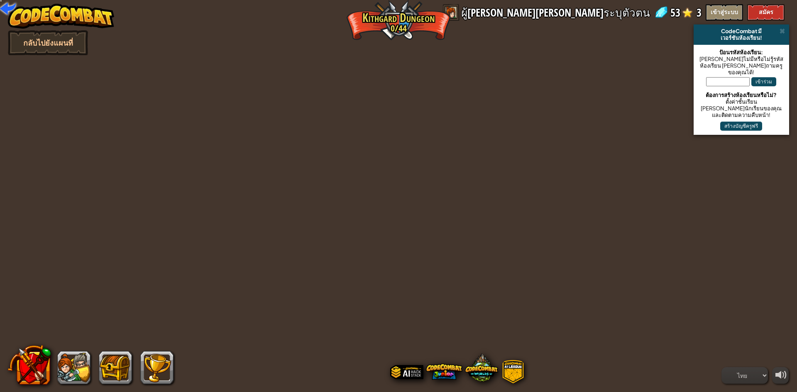
select select "th"
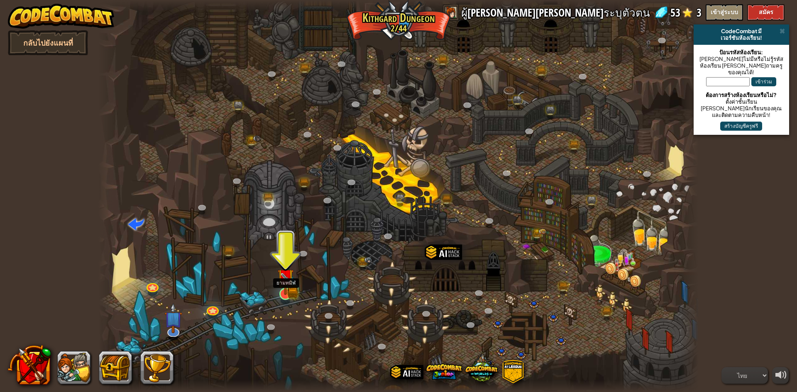
click at [290, 289] on img at bounding box center [285, 277] width 16 height 36
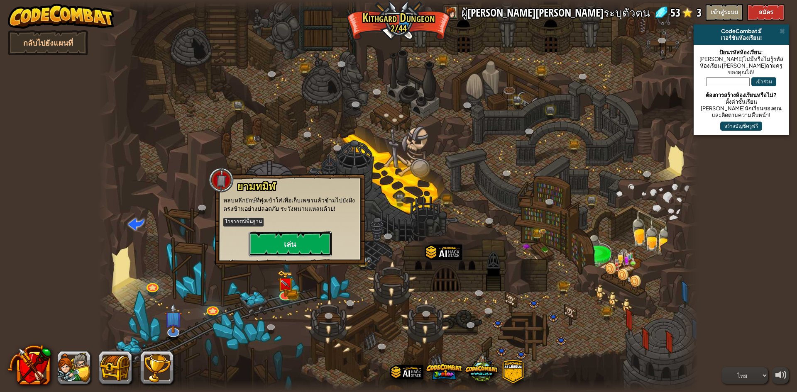
click at [292, 236] on button "เล่น" at bounding box center [290, 244] width 83 height 25
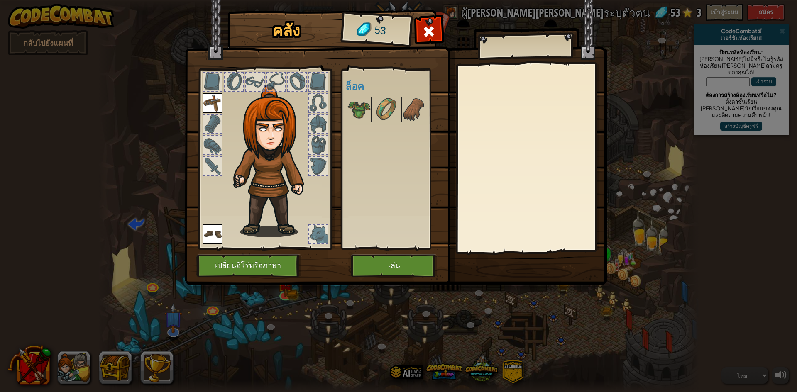
click at [367, 82] on h4 "ล็อค" at bounding box center [397, 86] width 104 height 11
click at [362, 99] on img at bounding box center [358, 109] width 23 height 23
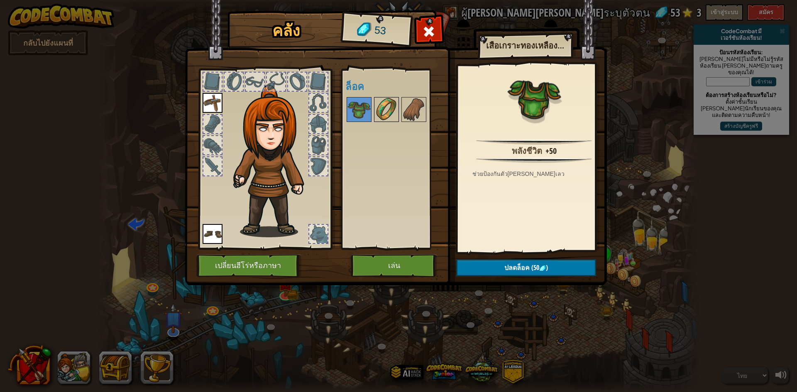
click at [378, 108] on img at bounding box center [386, 109] width 23 height 23
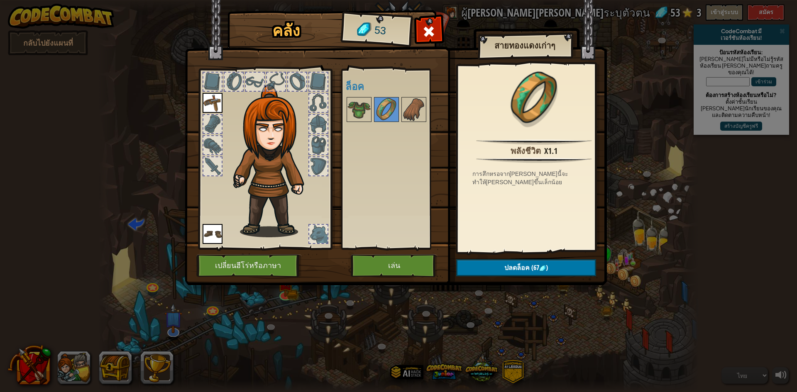
click at [401, 100] on div at bounding box center [397, 109] width 104 height 27
click at [416, 98] on img at bounding box center [413, 109] width 23 height 23
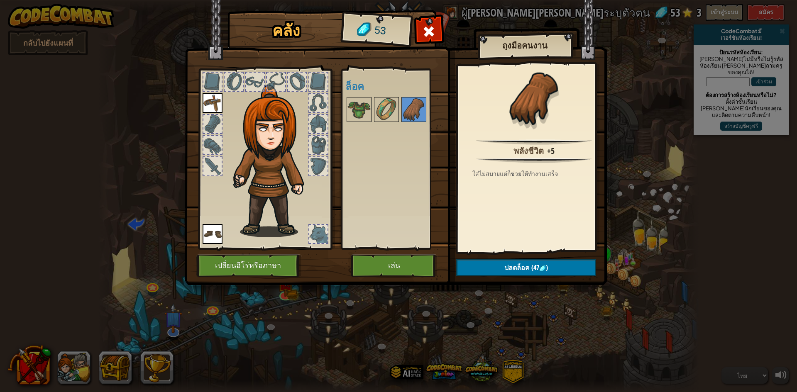
click at [395, 95] on div "พร้อมใช้งาน ใช้งาน ใช้งาน (ดับเบิลคลิ๊ก..เพื่อใช้งาน) ล็อค" at bounding box center [397, 159] width 104 height 173
click at [409, 262] on button "เล่น" at bounding box center [394, 265] width 87 height 23
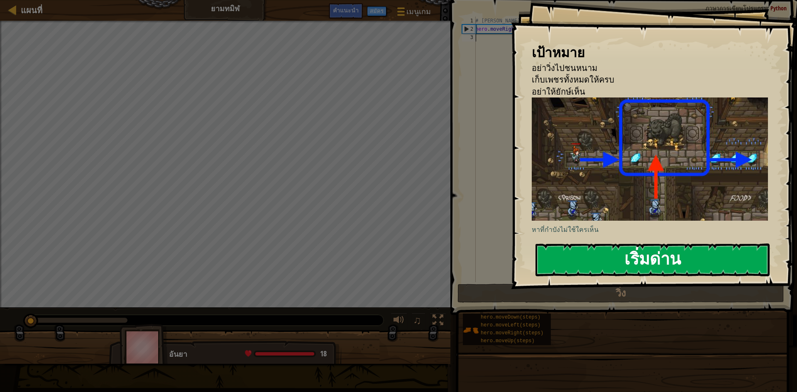
click at [592, 261] on button "เริ่มด่าน" at bounding box center [652, 260] width 234 height 33
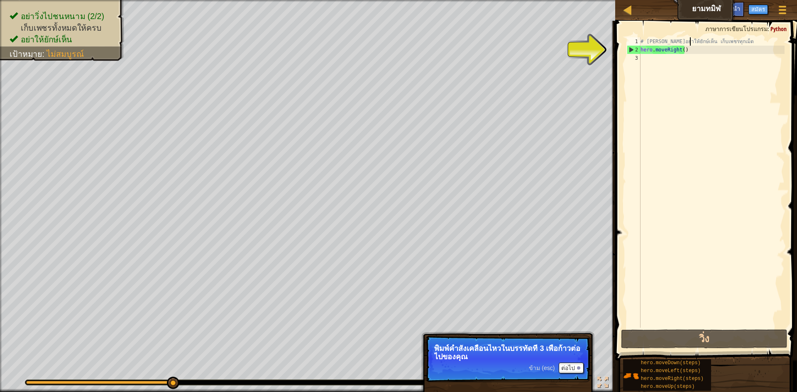
drag, startPoint x: 691, startPoint y: 42, endPoint x: 690, endPoint y: 53, distance: 11.7
click at [691, 45] on div "# [PERSON_NAME]อย่าให้ยักษ์เห็น เก็บเพชรทุกเม็ด hero . moveRight ( )" at bounding box center [712, 190] width 146 height 307
click at [695, 52] on div "# [PERSON_NAME]อย่าให้ยักษ์เห็น เก็บเพชรทุกเม็ด hero . moveRight ( )" at bounding box center [712, 190] width 146 height 307
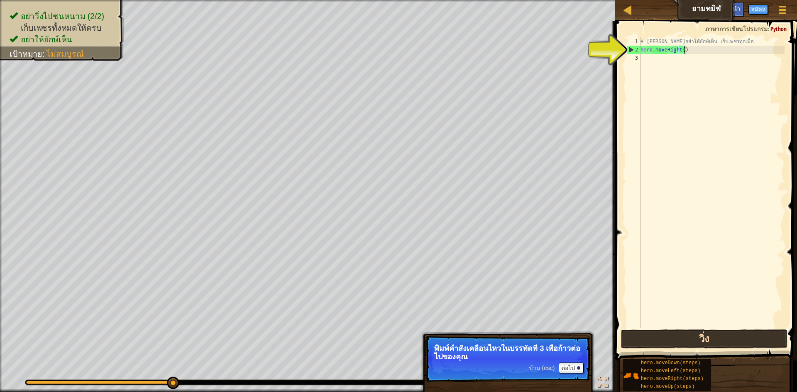
drag, startPoint x: 713, startPoint y: 350, endPoint x: 708, endPoint y: 340, distance: 10.8
click at [710, 343] on div "hero.moveRight() 1 2 3 # [PERSON_NAME]อย่าให้ยักษ์เห็น เก็บเพชรทุกเม็ด hero . m…" at bounding box center [705, 207] width 184 height 364
click at [708, 340] on button "วิ่ง" at bounding box center [704, 339] width 166 height 19
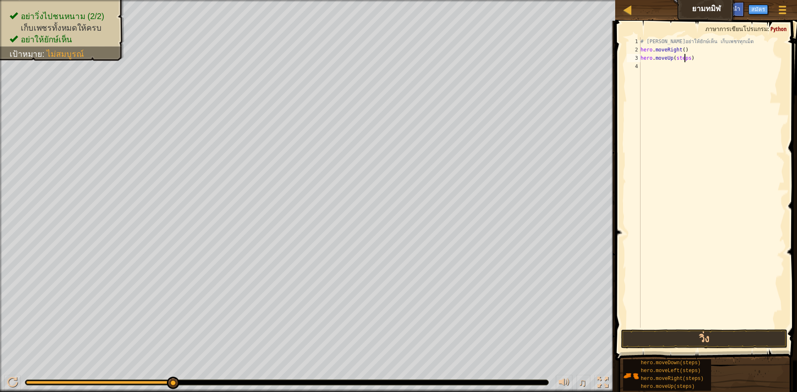
click at [684, 56] on div "# [PERSON_NAME]อย่าให้ยักษ์เห็น เก็บเพชรทุกเม็ด hero . moveRight ( ) hero . mov…" at bounding box center [712, 190] width 146 height 307
click at [685, 57] on div "# [PERSON_NAME]อย่าให้ยักษ์เห็น เก็บเพชรทุกเม็ด hero . moveRight ( ) hero . mov…" at bounding box center [712, 190] width 146 height 307
click at [685, 58] on div "# [PERSON_NAME]อย่าให้ยักษ์เห็น เก็บเพชรทุกเม็ด hero . moveRight ( ) hero . mov…" at bounding box center [712, 190] width 146 height 307
click at [688, 59] on div "# [PERSON_NAME]อย่าให้ยักษ์เห็น เก็บเพชรทุกเม็ด hero . moveRight ( ) hero . mov…" at bounding box center [712, 190] width 146 height 307
click at [711, 333] on button "วิ่ง" at bounding box center [704, 339] width 166 height 19
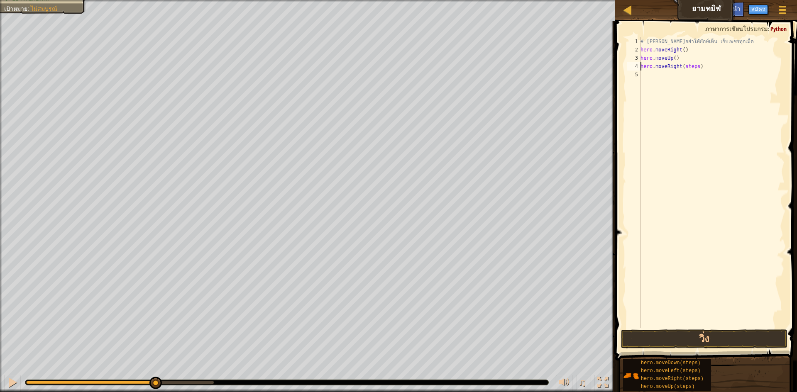
click at [694, 67] on div "# [PERSON_NAME]อย่าให้ยักษ์เห็น เก็บเพชรทุกเม็ด hero . moveRight ( ) hero . mov…" at bounding box center [712, 190] width 146 height 307
click at [685, 66] on div "# [PERSON_NAME]อย่าให้ยักษ์เห็น เก็บเพชรทุกเม็ด hero . moveRight ( ) hero . mov…" at bounding box center [712, 190] width 146 height 307
drag, startPoint x: 699, startPoint y: 336, endPoint x: 692, endPoint y: 331, distance: 8.4
click at [697, 336] on button "วิ่ง" at bounding box center [704, 339] width 166 height 19
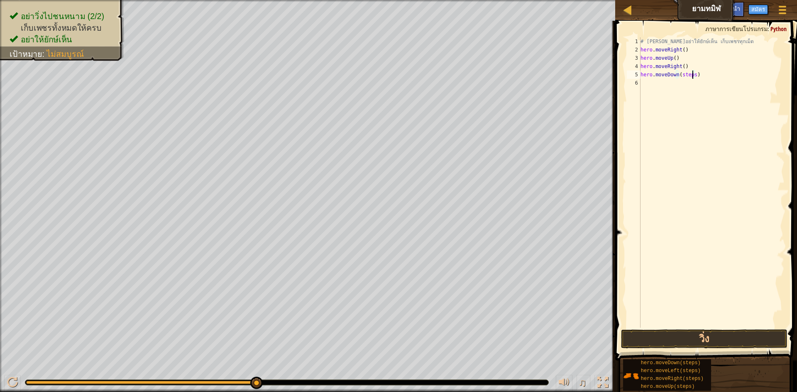
click at [692, 73] on div "# [PERSON_NAME]อย่าให้ยักษ์เห็น เก็บเพชรทุกเม็ด hero . moveRight ( ) hero . mov…" at bounding box center [712, 190] width 146 height 307
click at [708, 338] on button "วิ่ง" at bounding box center [704, 339] width 166 height 19
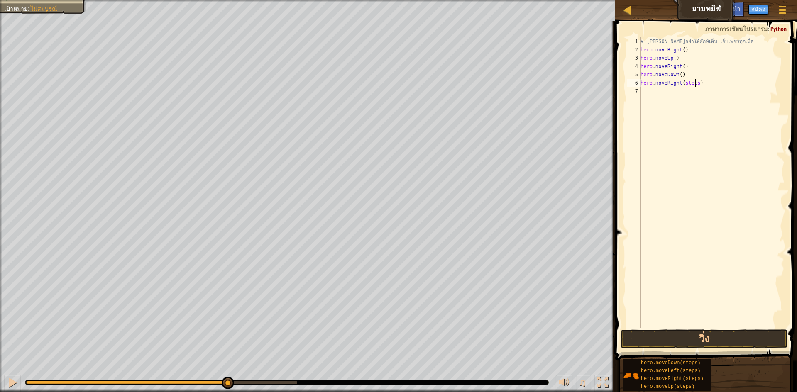
click at [696, 84] on div "# [PERSON_NAME]อย่าให้ยักษ์เห็น เก็บเพชรทุกเม็ด hero . moveRight ( ) hero . mov…" at bounding box center [712, 190] width 146 height 307
type textarea "hero.moveRight()"
click at [669, 345] on button "วิ่ง" at bounding box center [704, 339] width 166 height 19
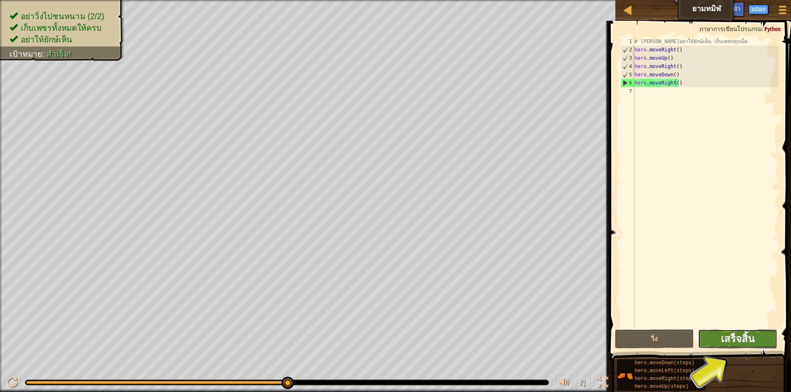
click at [724, 335] on span "เสร็จสิ้น" at bounding box center [738, 338] width 34 height 13
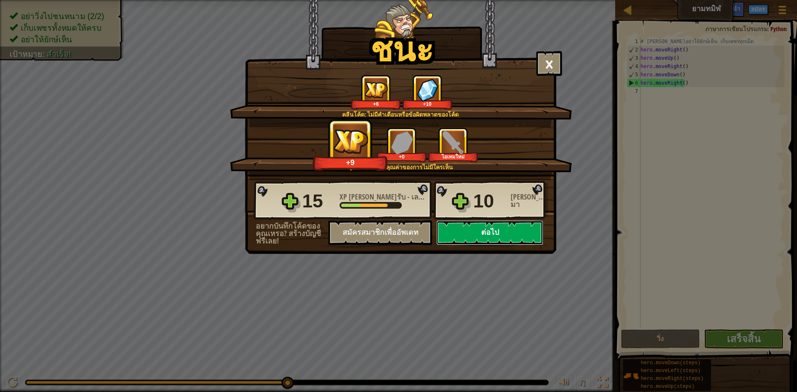
click at [459, 231] on button "ต่อไป" at bounding box center [489, 232] width 107 height 25
select select "th"
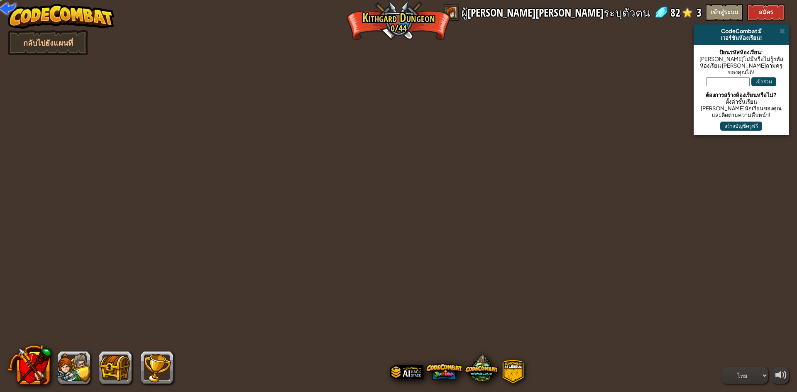
select select "th"
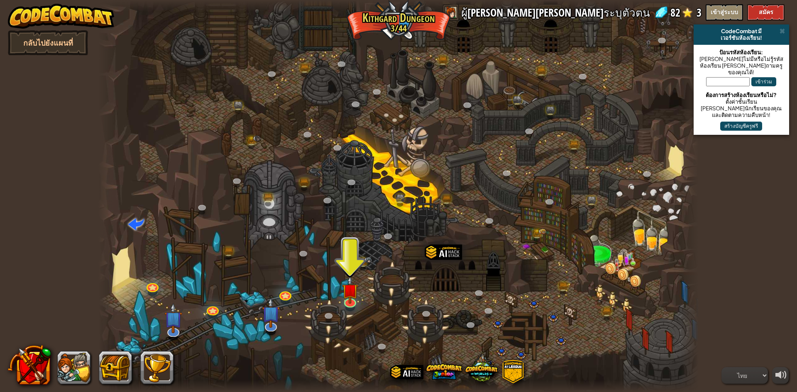
click at [341, 291] on div at bounding box center [398, 196] width 600 height 392
click at [351, 287] on img at bounding box center [350, 283] width 16 height 37
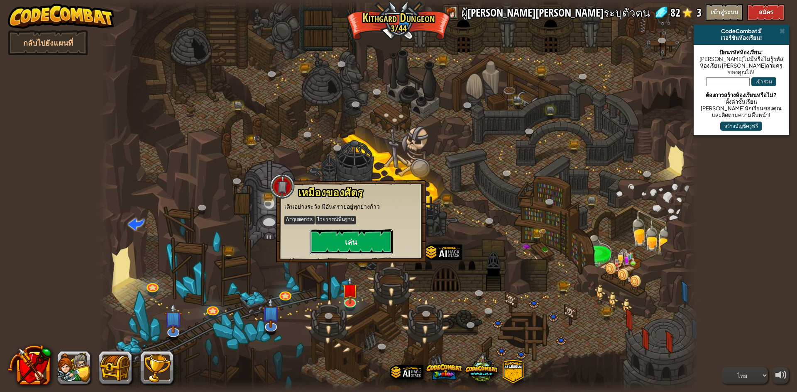
click at [360, 237] on button "เล่น" at bounding box center [351, 242] width 83 height 25
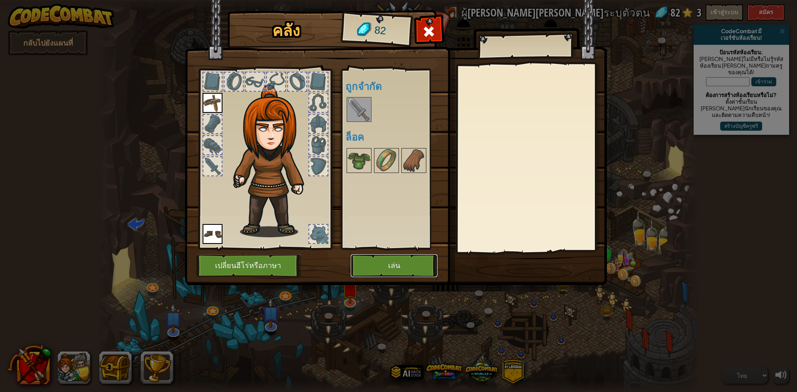
click at [373, 268] on button "เล่น" at bounding box center [394, 265] width 87 height 23
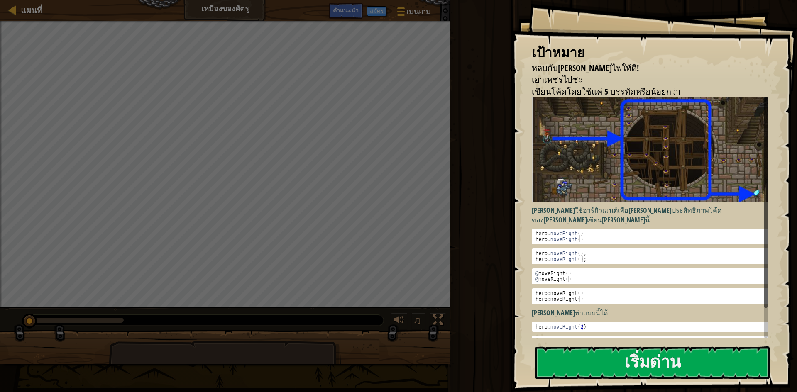
click at [612, 344] on div "เป้าหมาย หลบกับ[PERSON_NAME]ไฟให้ดี! เอาเพชรไปซะ เขียนโค้ดโดยใช้แค่ 5 บรรทัดหรื…" at bounding box center [654, 196] width 286 height 392
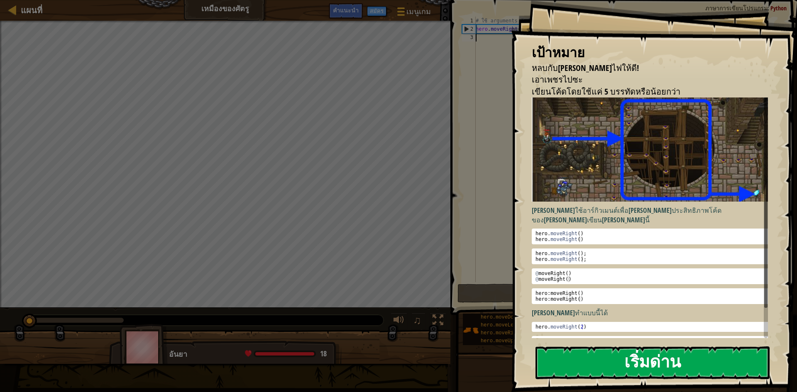
click at [612, 363] on button "เริ่มด่าน" at bounding box center [652, 363] width 234 height 33
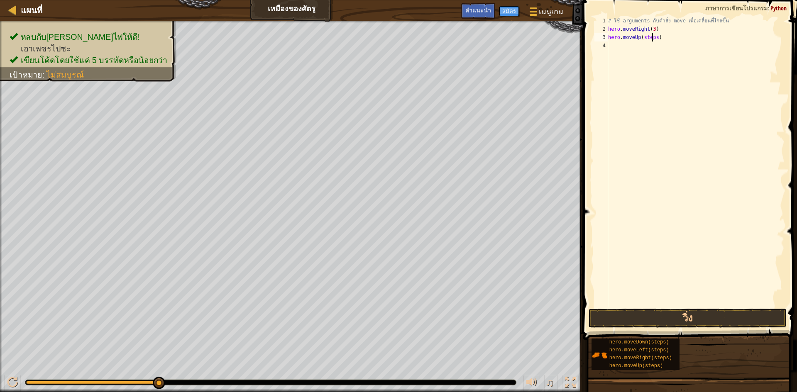
click at [651, 37] on div "# ใช้ arguments กับคำสั่ง move เพื่อเคลื่อนที่ไกลขึ้น hero . moveRight ( 3 ) he…" at bounding box center [695, 170] width 178 height 307
click at [655, 37] on div "# ใช้ arguments กับคำสั่ง move เพื่อเคลื่อนที่ไกลขึ้น hero . moveRight ( 3 ) he…" at bounding box center [695, 170] width 178 height 307
click at [689, 318] on button "วิ่ง" at bounding box center [688, 318] width 198 height 19
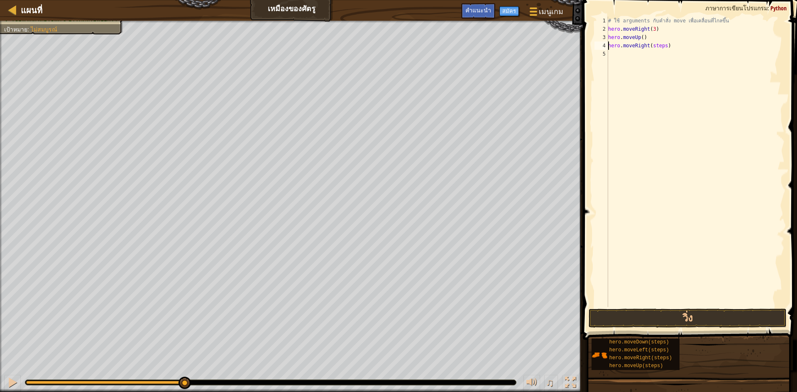
click at [661, 44] on div "# ใช้ arguments กับคำสั่ง move เพื่อเคลื่อนที่ไกลขึ้น hero . moveRight ( 3 ) he…" at bounding box center [695, 170] width 178 height 307
click at [652, 48] on div "# ใช้ arguments กับคำสั่ง move เพื่อเคลื่อนที่ไกลขึ้น hero . moveRight ( 3 ) he…" at bounding box center [695, 170] width 178 height 307
click at [699, 318] on button "วิ่ง" at bounding box center [688, 318] width 198 height 19
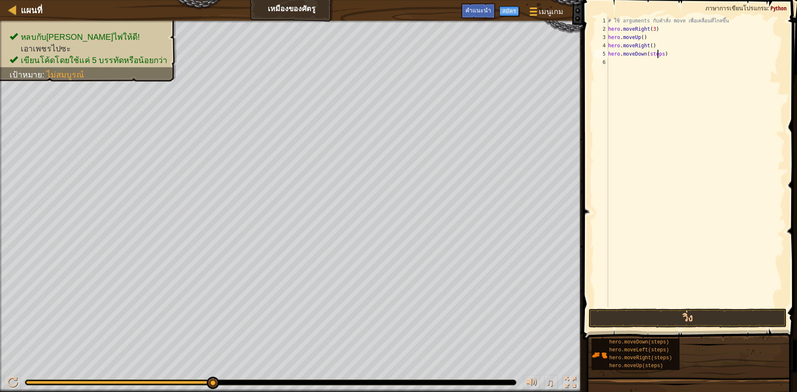
click at [659, 54] on div "# ใช้ arguments กับคำสั่ง move เพื่อเคลื่อนที่ไกลขึ้น hero . moveRight ( 3 ) he…" at bounding box center [695, 170] width 178 height 307
click at [647, 51] on div "# ใช้ arguments กับคำสั่ง move เพื่อเคลื่อนที่ไกลขึ้น hero . moveRight ( 3 ) he…" at bounding box center [695, 170] width 178 height 307
click at [648, 51] on div "# ใช้ arguments กับคำสั่ง move เพื่อเคลื่อนที่ไกลขึ้น hero . moveRight ( 3 ) he…" at bounding box center [695, 170] width 178 height 307
click at [696, 315] on button "วิ่ง" at bounding box center [688, 318] width 198 height 19
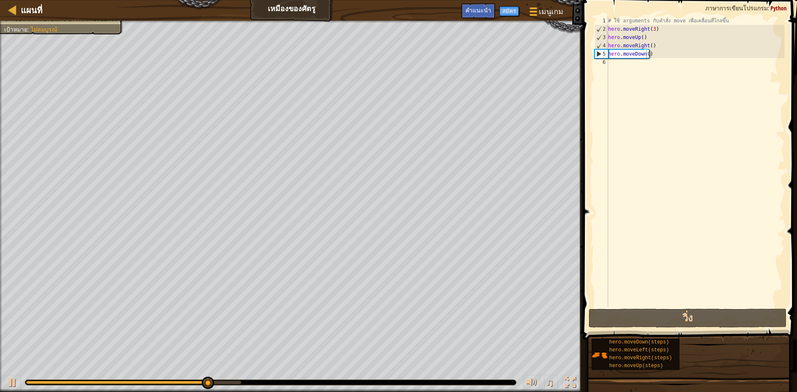
drag, startPoint x: 660, startPoint y: 338, endPoint x: 632, endPoint y: 105, distance: 235.4
click at [632, 104] on div "คำแนะนำ hero.moveDown() 1 2 3 4 5 6 # ใช้ arguments กับคำสั่ง move เพื่อเคลื่อน…" at bounding box center [688, 194] width 217 height 388
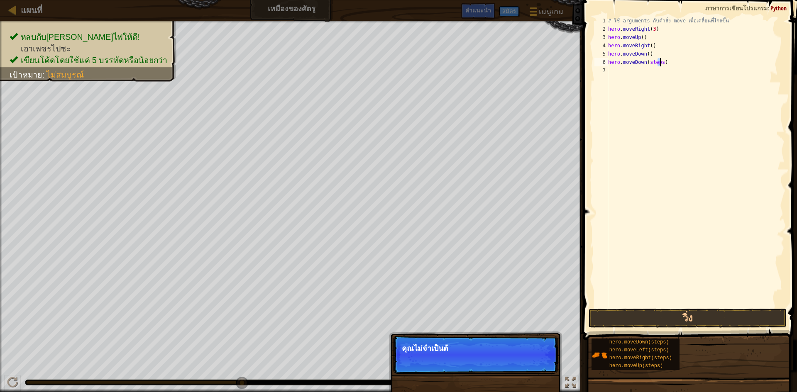
click at [659, 65] on div "# ใช้ arguments กับคำสั่ง move เพื่อเคลื่อนที่ไกลขึ้น hero . moveRight ( 3 ) he…" at bounding box center [695, 170] width 178 height 307
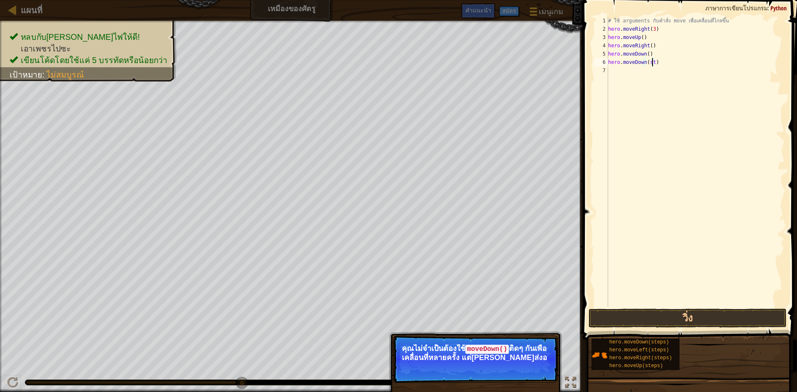
type textarea "hero.moveDown()"
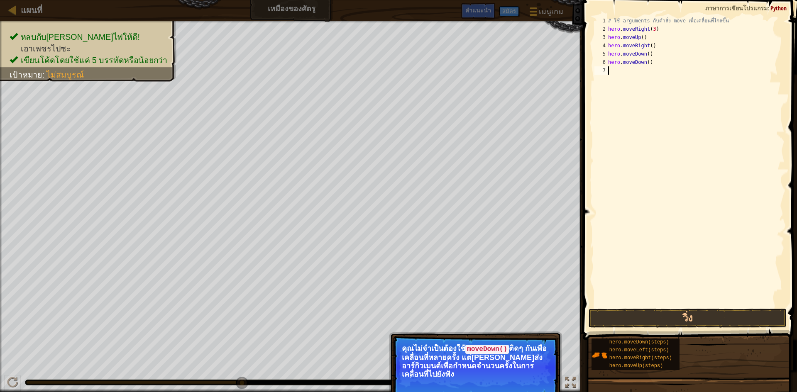
click at [700, 304] on div "# ใช้ arguments กับคำสั่ง move เพื่อเคลื่อนที่ไกลขึ้น hero . moveRight ( 3 ) he…" at bounding box center [695, 170] width 178 height 307
click at [700, 307] on div "1 2 3 4 5 6 7 # ใช้ arguments กับคำสั่ง move เพื่อเคลื่อนที่ไกลขึ้น hero . move…" at bounding box center [688, 186] width 217 height 364
click at [701, 312] on button "วิ่ง" at bounding box center [688, 318] width 198 height 19
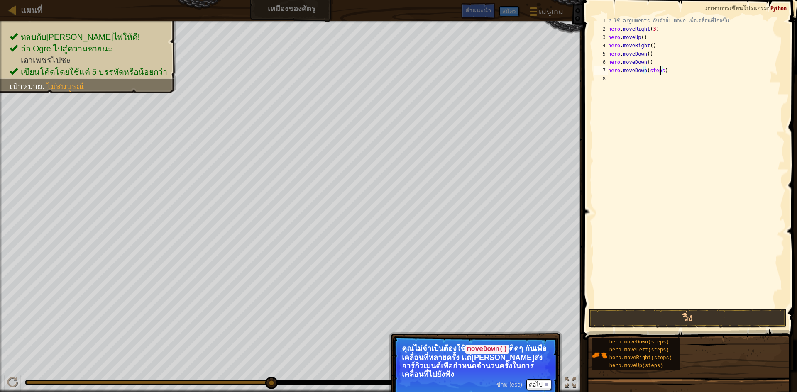
click at [661, 69] on div "# ใช้ arguments กับคำสั่ง move เพื่อเคลื่อนที่ไกลขึ้น hero . moveRight ( 3 ) he…" at bounding box center [695, 170] width 178 height 307
click at [666, 310] on button "วิ่ง" at bounding box center [688, 318] width 198 height 19
click at [662, 81] on div "# ใช้ arguments กับคำสั่ง move เพื่อเคลื่อนที่ไกลขึ้น hero . moveRight ( 3 ) he…" at bounding box center [695, 170] width 178 height 307
click at [689, 320] on button "วิ่ง" at bounding box center [688, 318] width 198 height 19
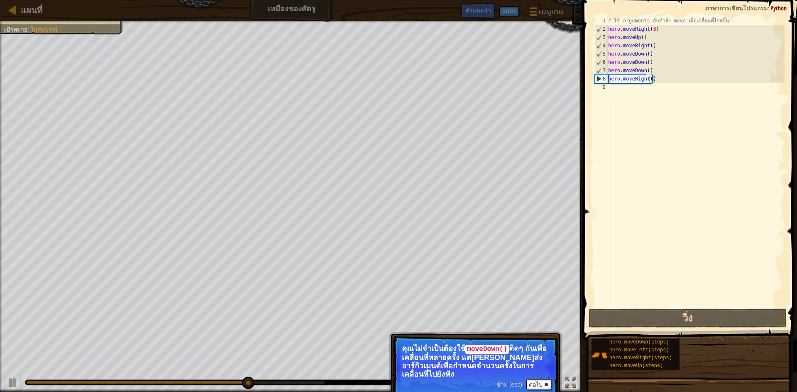
click at [502, 380] on div "ข้าม (esc) ต่อไป" at bounding box center [523, 384] width 55 height 11
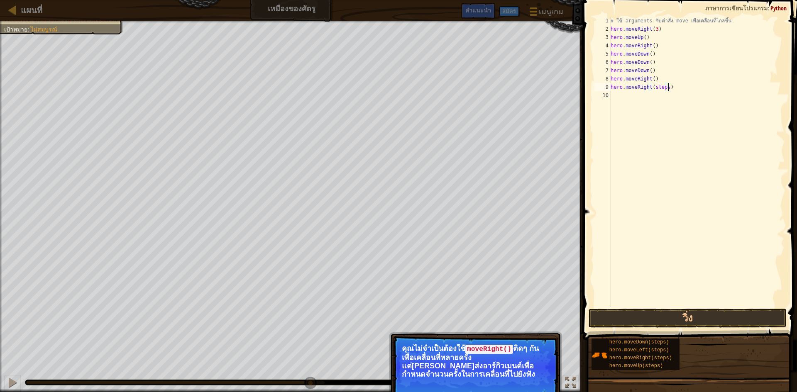
click at [667, 89] on div "# ใช้ arguments กับคำสั่ง move เพื่อเคลื่อนที่ไกลขึ้น hero . moveRight ( 3 ) he…" at bounding box center [697, 170] width 176 height 307
type textarea "h"
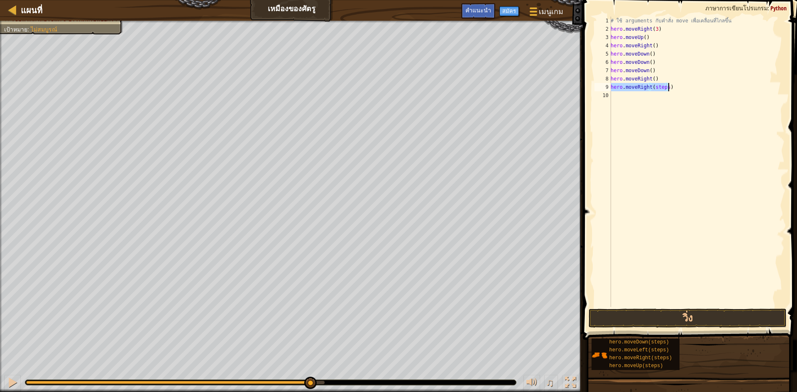
click at [662, 85] on div "# ใช้ arguments กับคำสั่ง move เพื่อเคลื่อนที่ไกลขึ้น hero . moveRight ( 3 ) he…" at bounding box center [697, 162] width 176 height 291
click at [657, 88] on div "# ใช้ arguments กับคำสั่ง move เพื่อเคลื่อนที่ไกลขึ้น hero . moveRight ( 3 ) he…" at bounding box center [697, 170] width 176 height 307
click at [653, 88] on div "# ใช้ arguments กับคำสั่ง move เพื่อเคลื่อนที่ไกลขึ้น hero . moveRight ( 3 ) he…" at bounding box center [697, 170] width 176 height 307
click at [681, 318] on button "วิ่ง" at bounding box center [688, 318] width 198 height 19
click at [663, 96] on div "# ใช้ arguments กับคำสั่ง move เพื่อเคลื่อนที่ไกลขึ้น hero . moveRight ( 3 ) he…" at bounding box center [697, 170] width 176 height 307
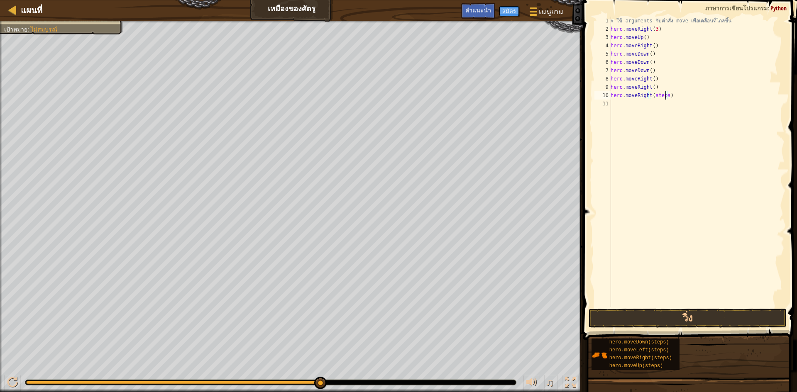
click at [664, 94] on div "# ใช้ arguments กับคำสั่ง move เพื่อเคลื่อนที่ไกลขึ้น hero . moveRight ( 3 ) he…" at bounding box center [697, 170] width 176 height 307
type textarea "hero.moveRight()"
click at [652, 320] on button "วิ่ง" at bounding box center [688, 318] width 198 height 19
